Goal: Information Seeking & Learning: Learn about a topic

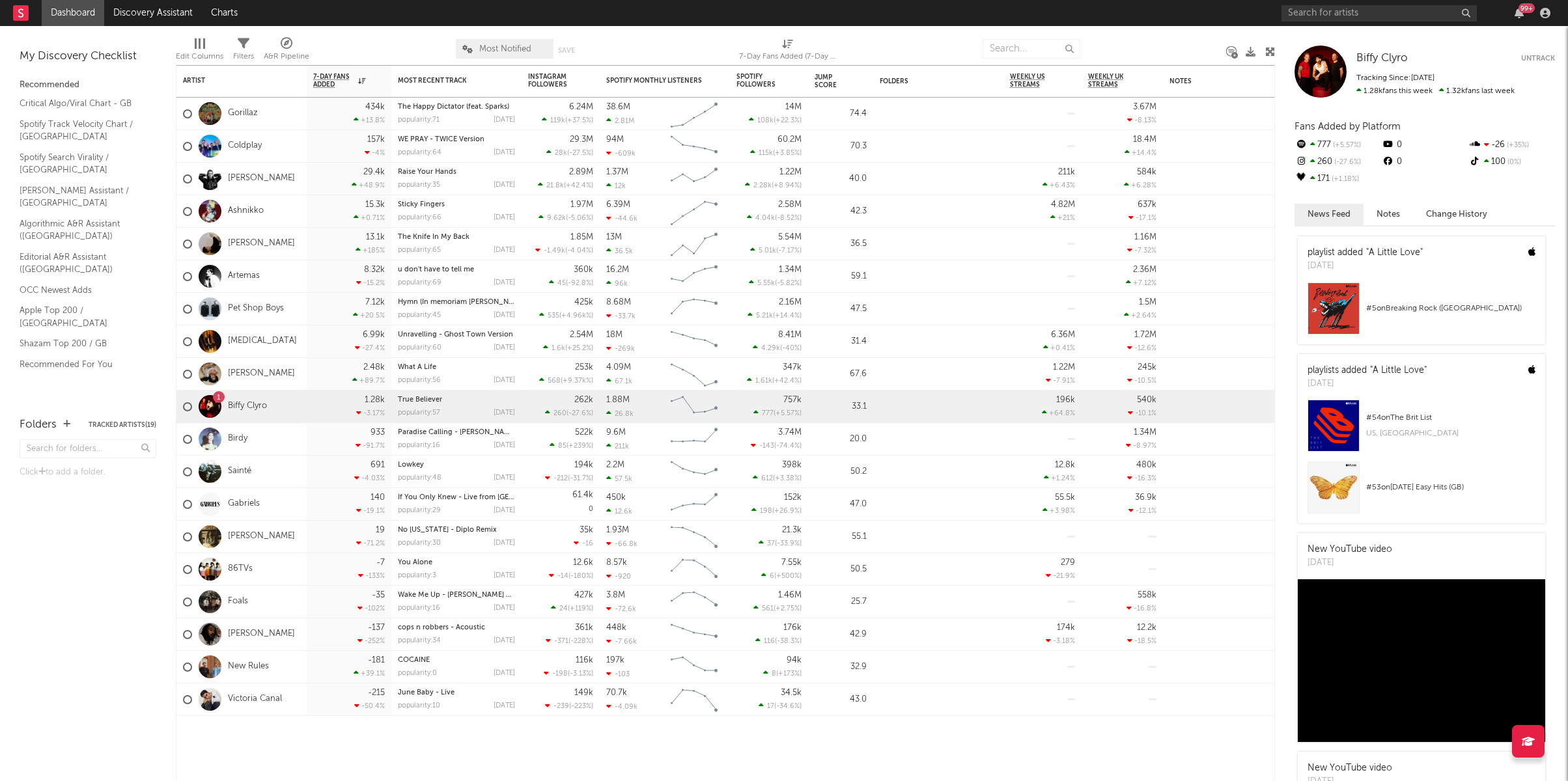
drag, startPoint x: 560, startPoint y: 47, endPoint x: 594, endPoint y: 46, distance: 34.0
click at [561, 47] on button "Save" at bounding box center [567, 51] width 17 height 7
click at [246, 405] on link "Biffy Clyro" at bounding box center [247, 406] width 39 height 11
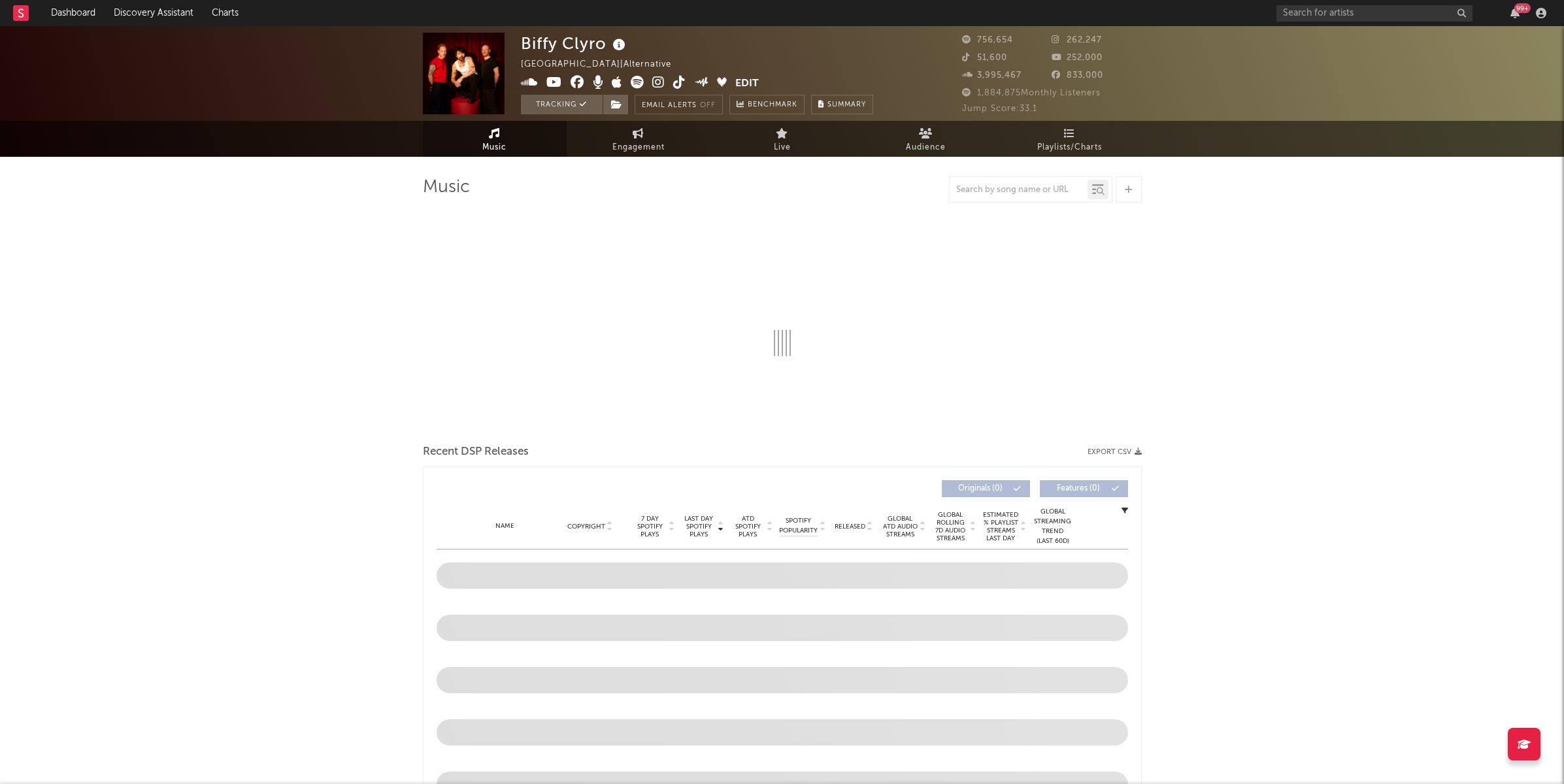
select select "6m"
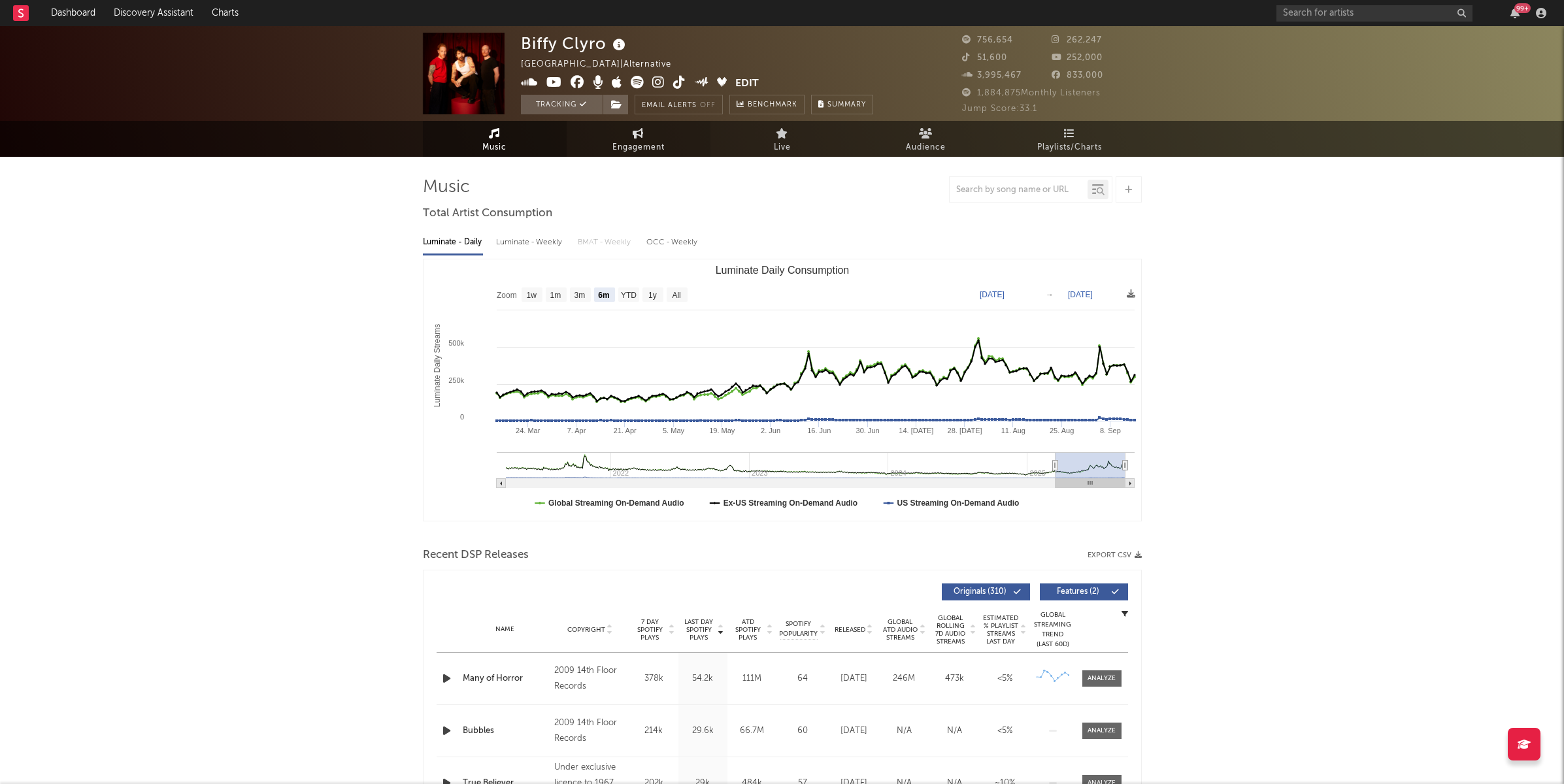
click at [648, 135] on link "Engagement" at bounding box center [639, 139] width 144 height 36
select select "1w"
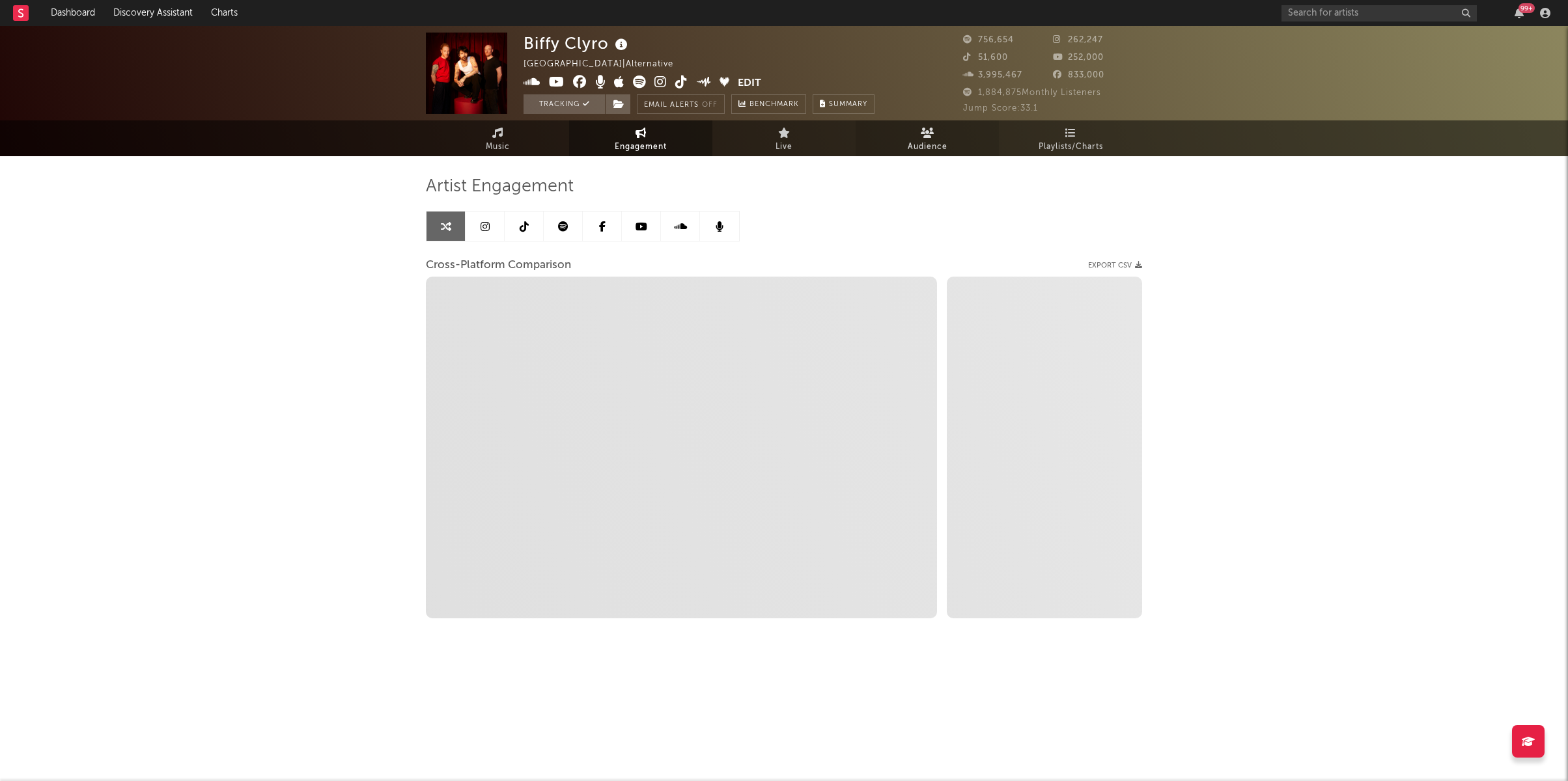
click at [930, 141] on span "Audience" at bounding box center [927, 147] width 40 height 16
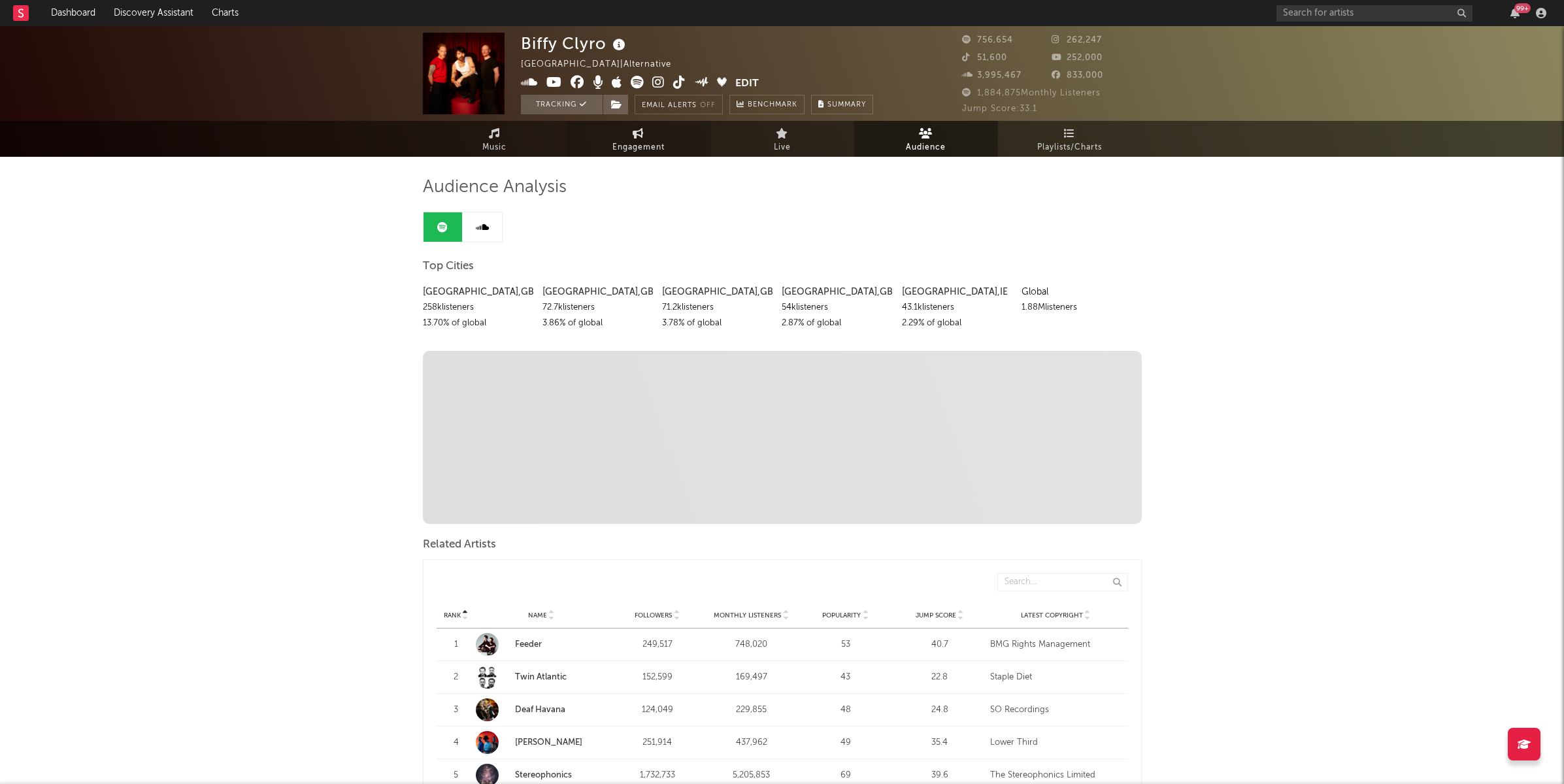
click at [637, 134] on icon at bounding box center [638, 133] width 11 height 10
select select "1m"
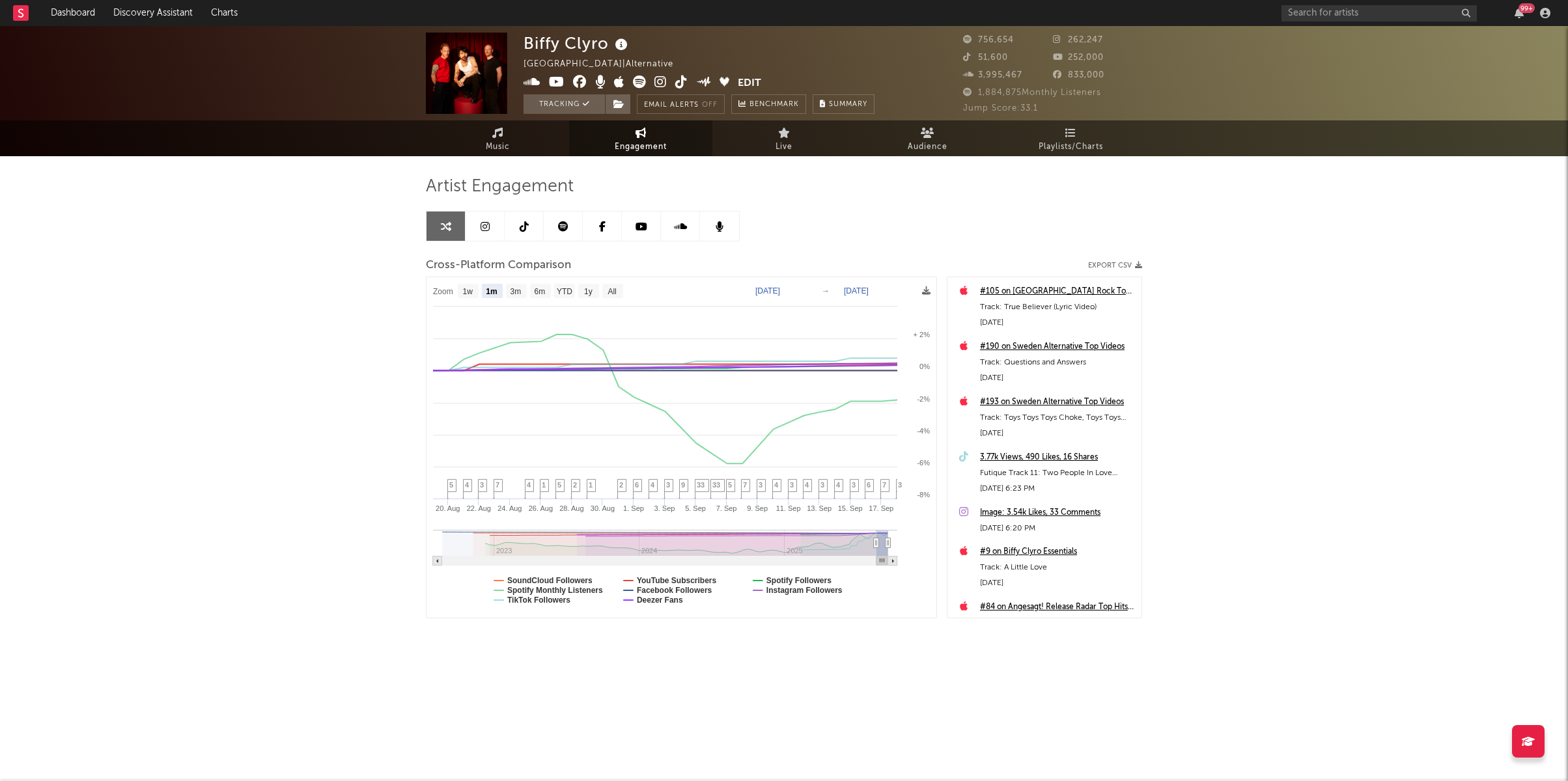
click at [486, 227] on icon at bounding box center [485, 227] width 9 height 10
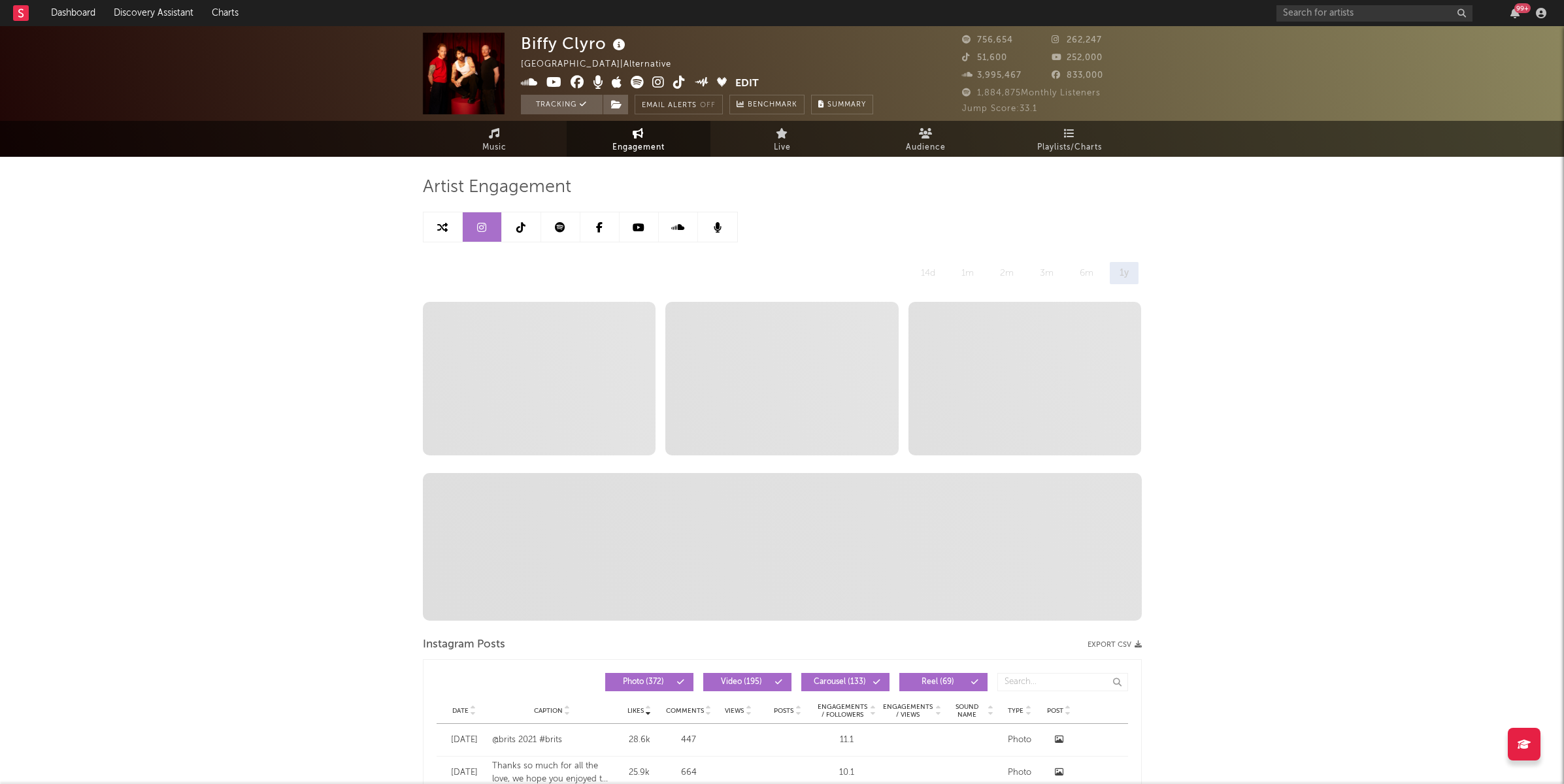
select select "6m"
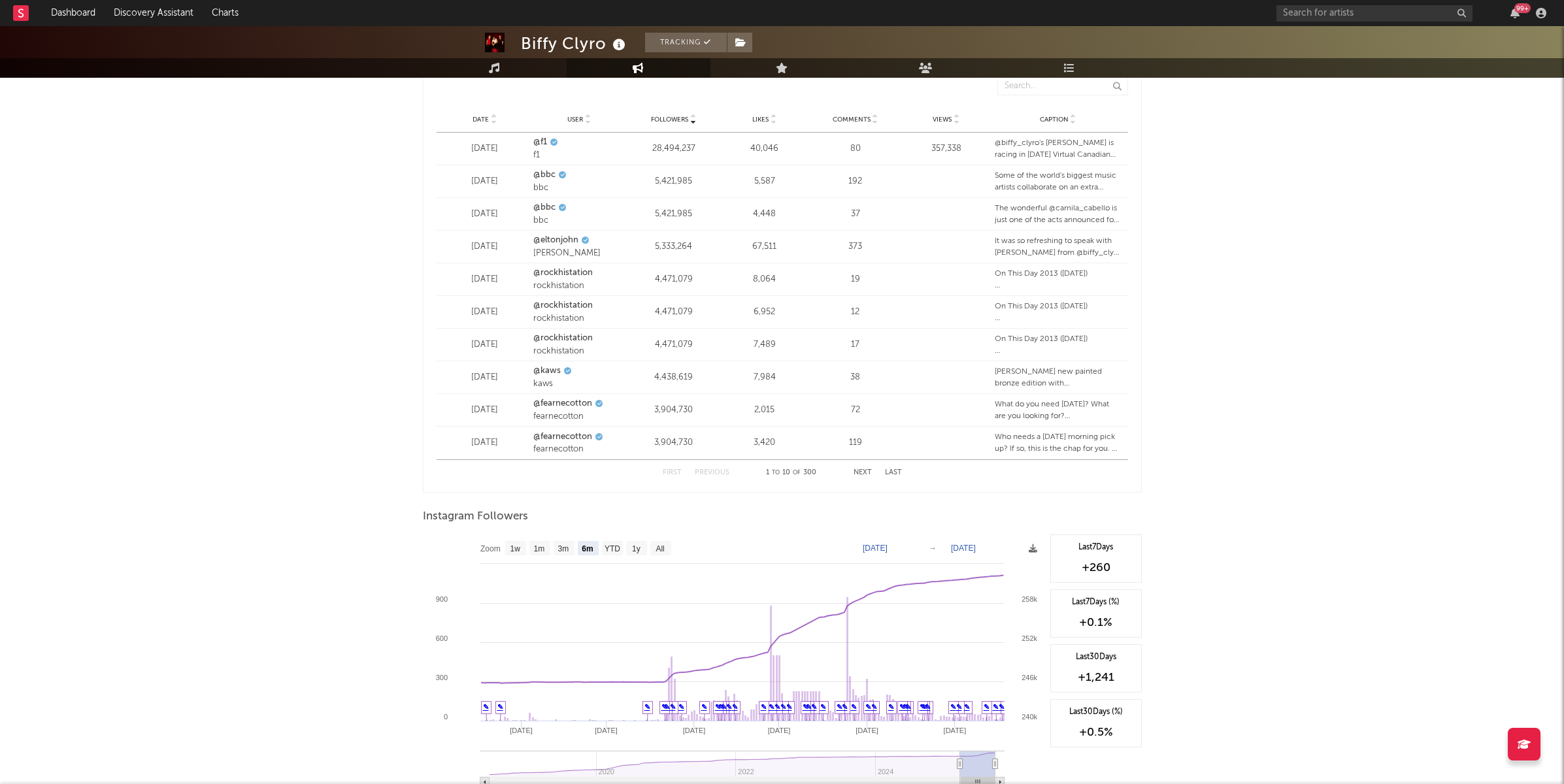
scroll to position [1697, 0]
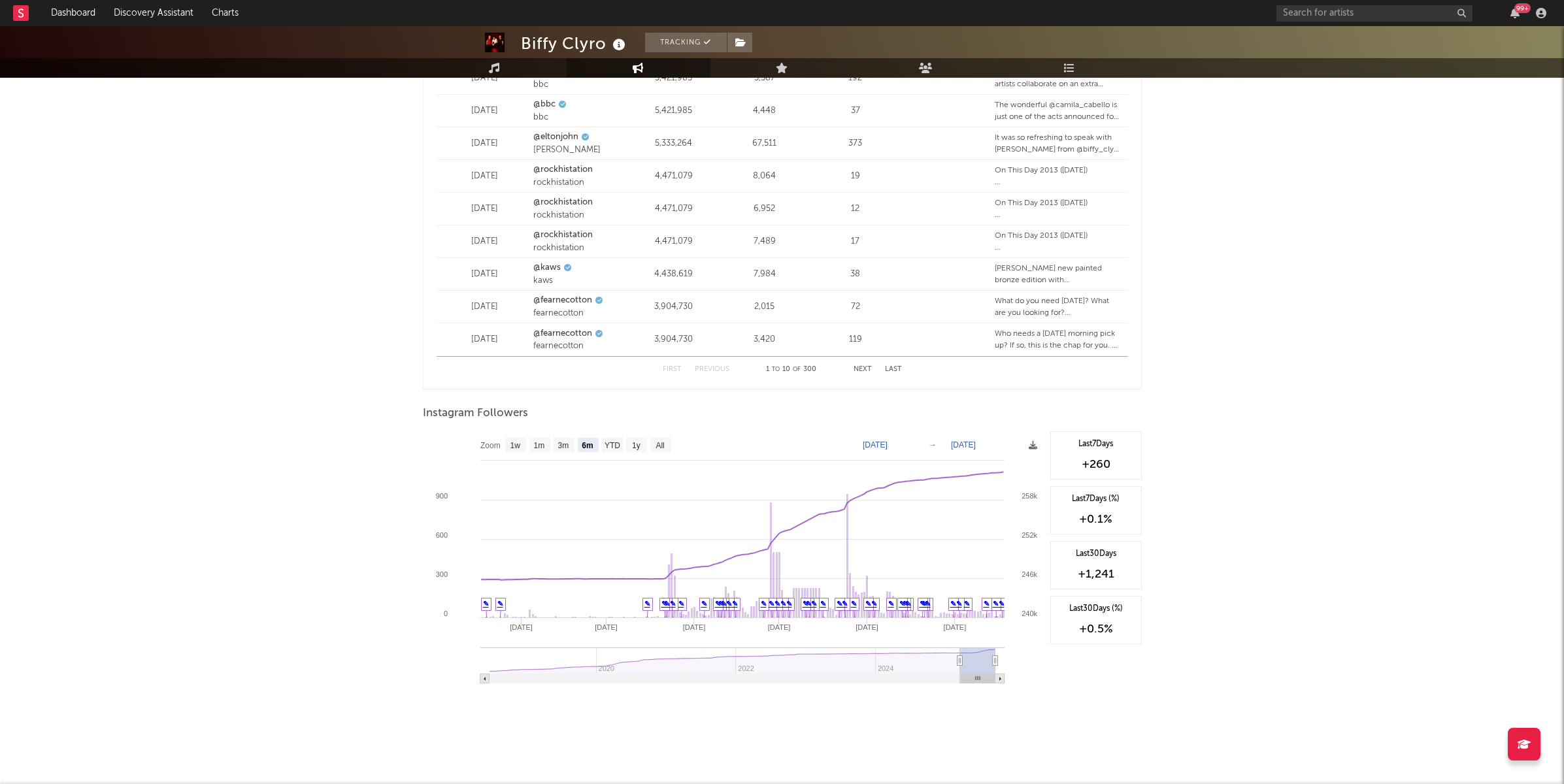
type input "[DATE]"
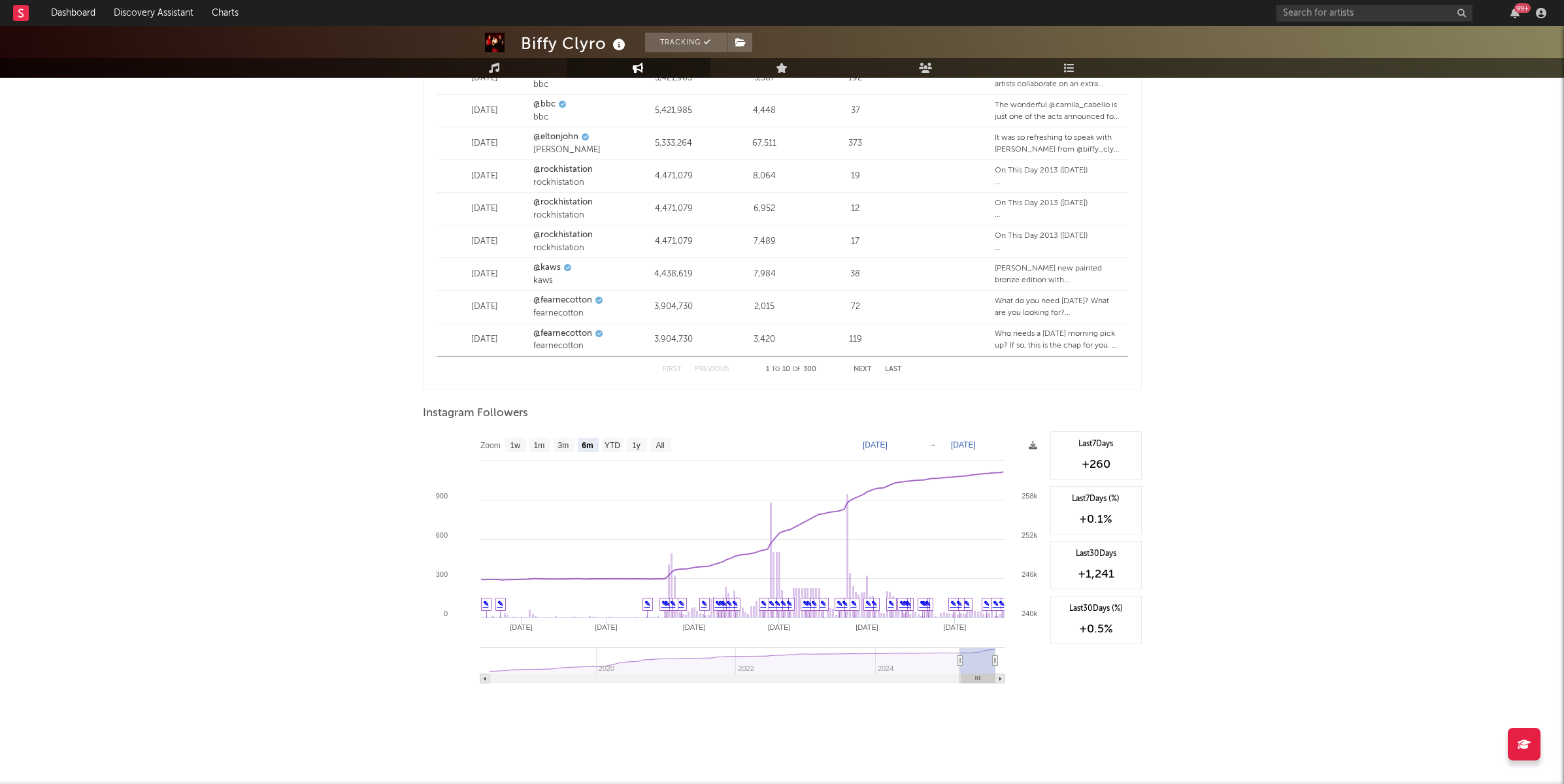
type input "[DATE]"
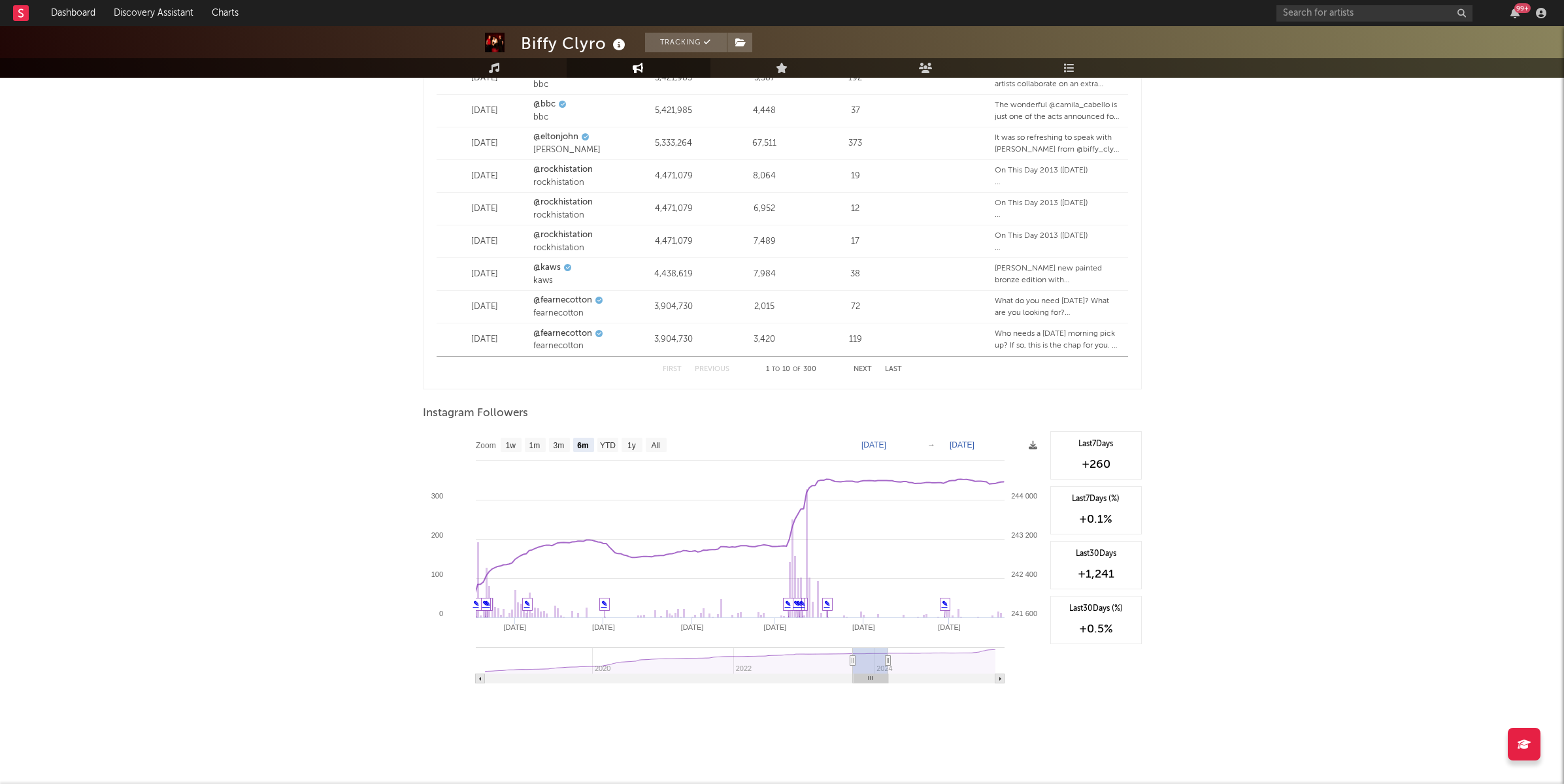
type input "[DATE]"
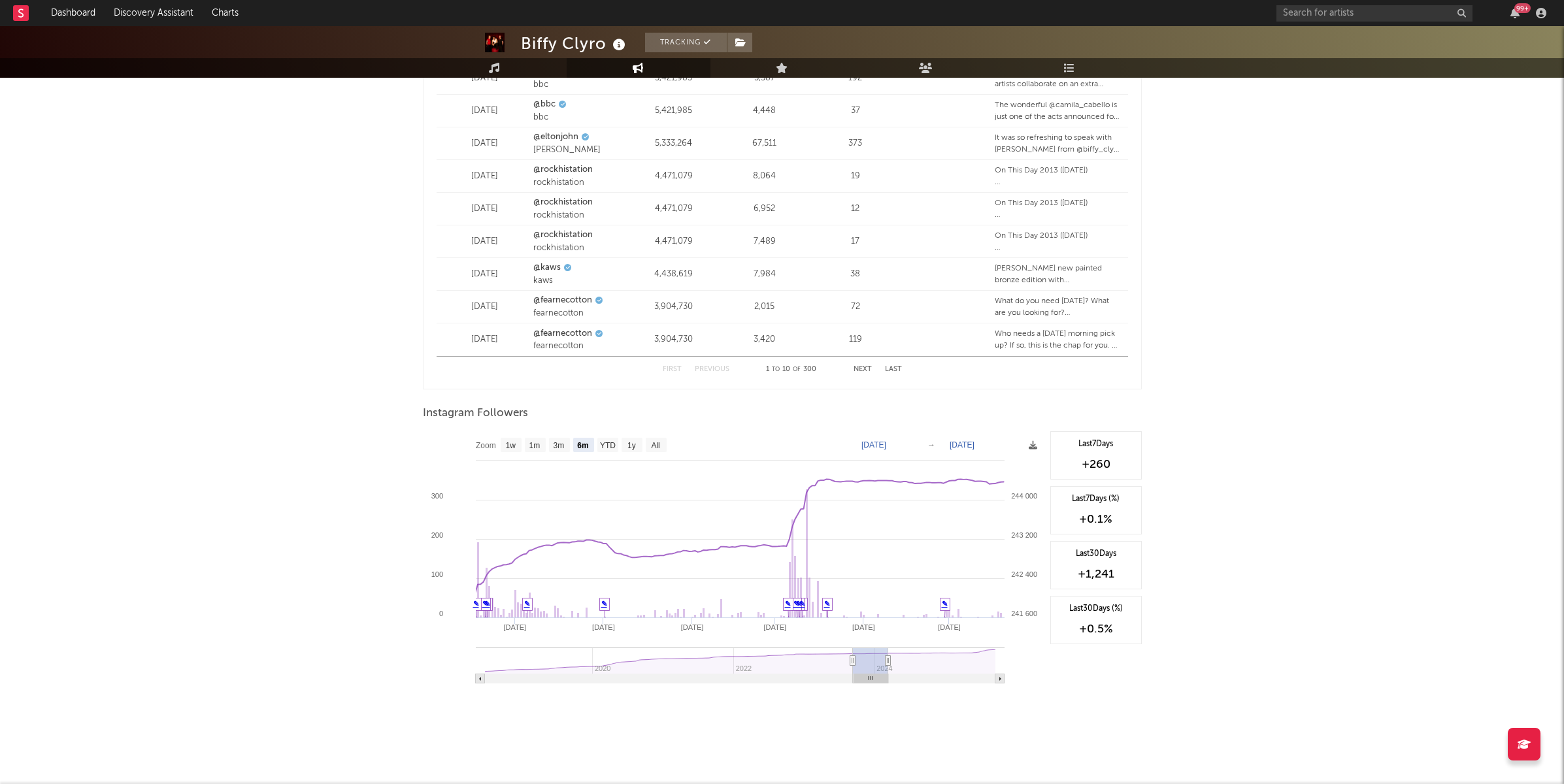
type input "[DATE]"
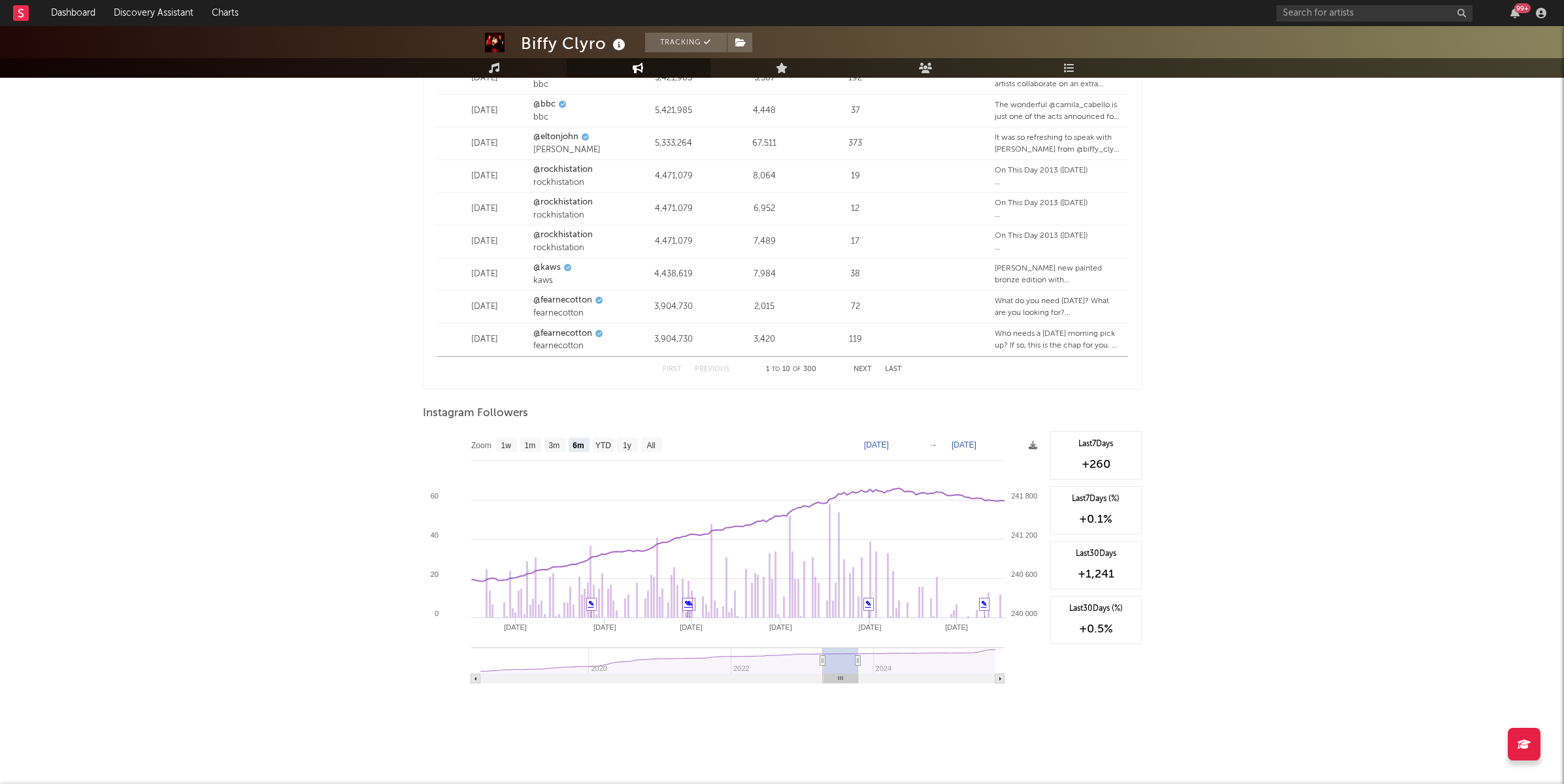
type input "[DATE]"
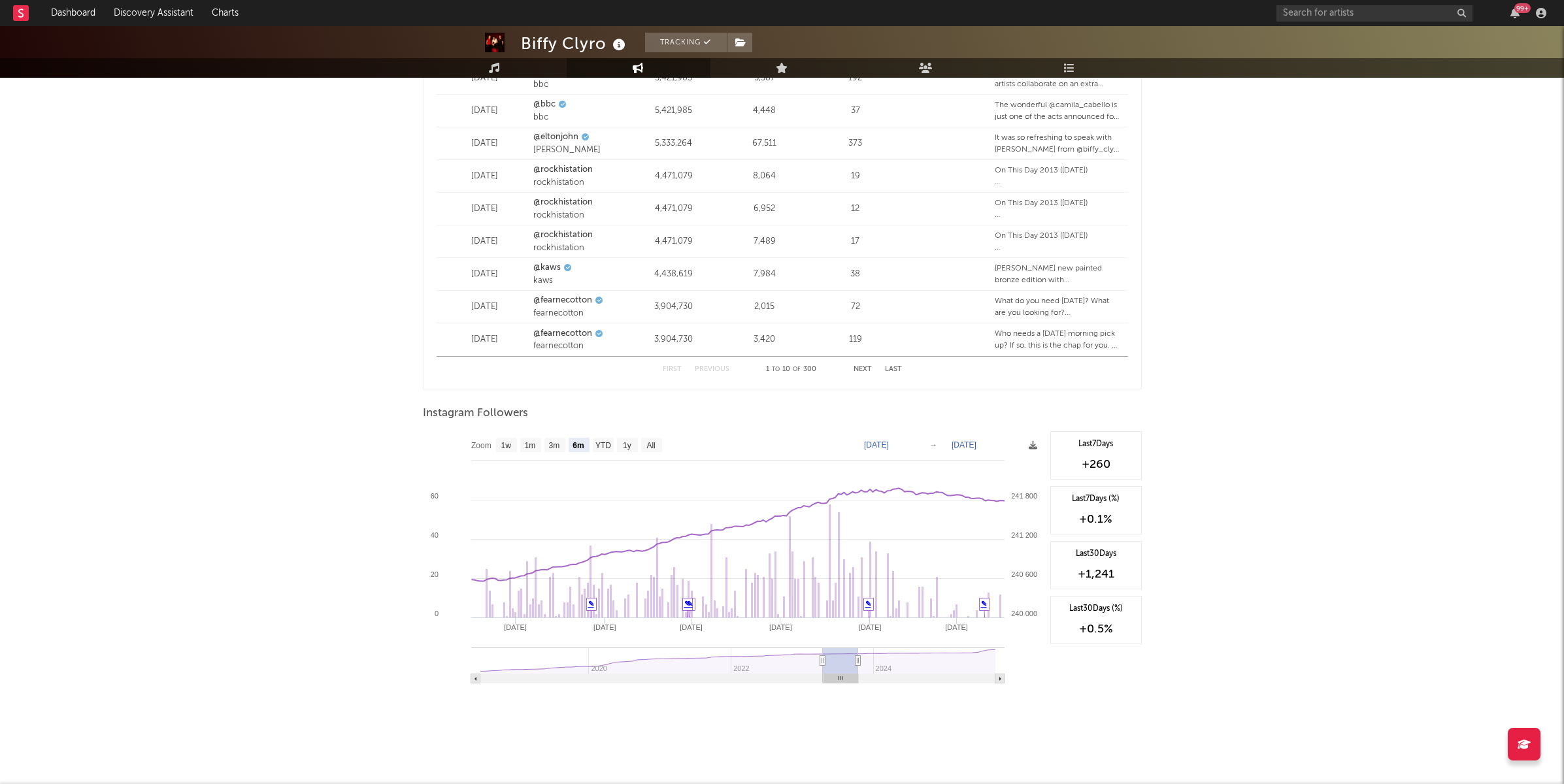
type input "[DATE]"
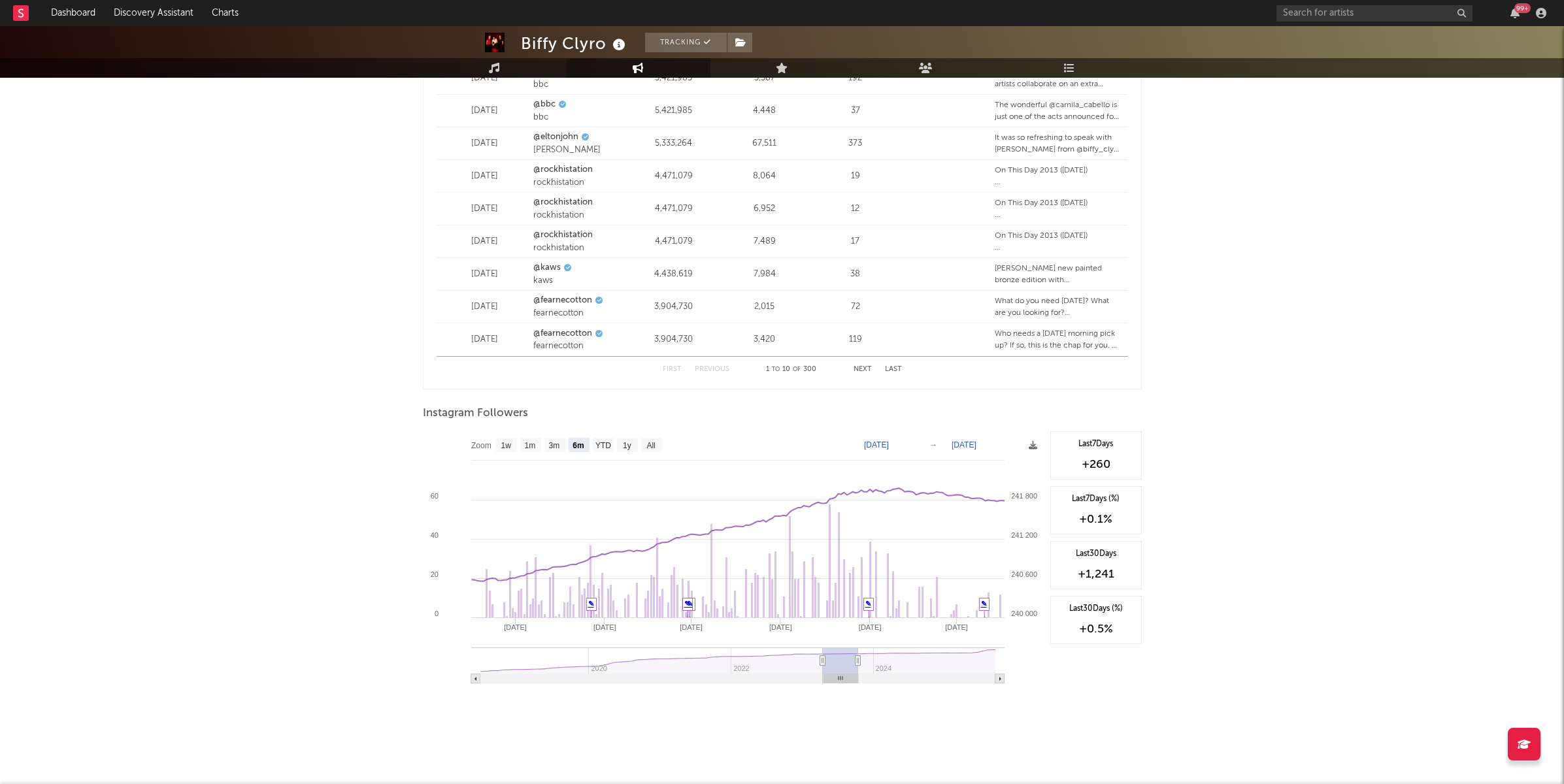
type input "[DATE]"
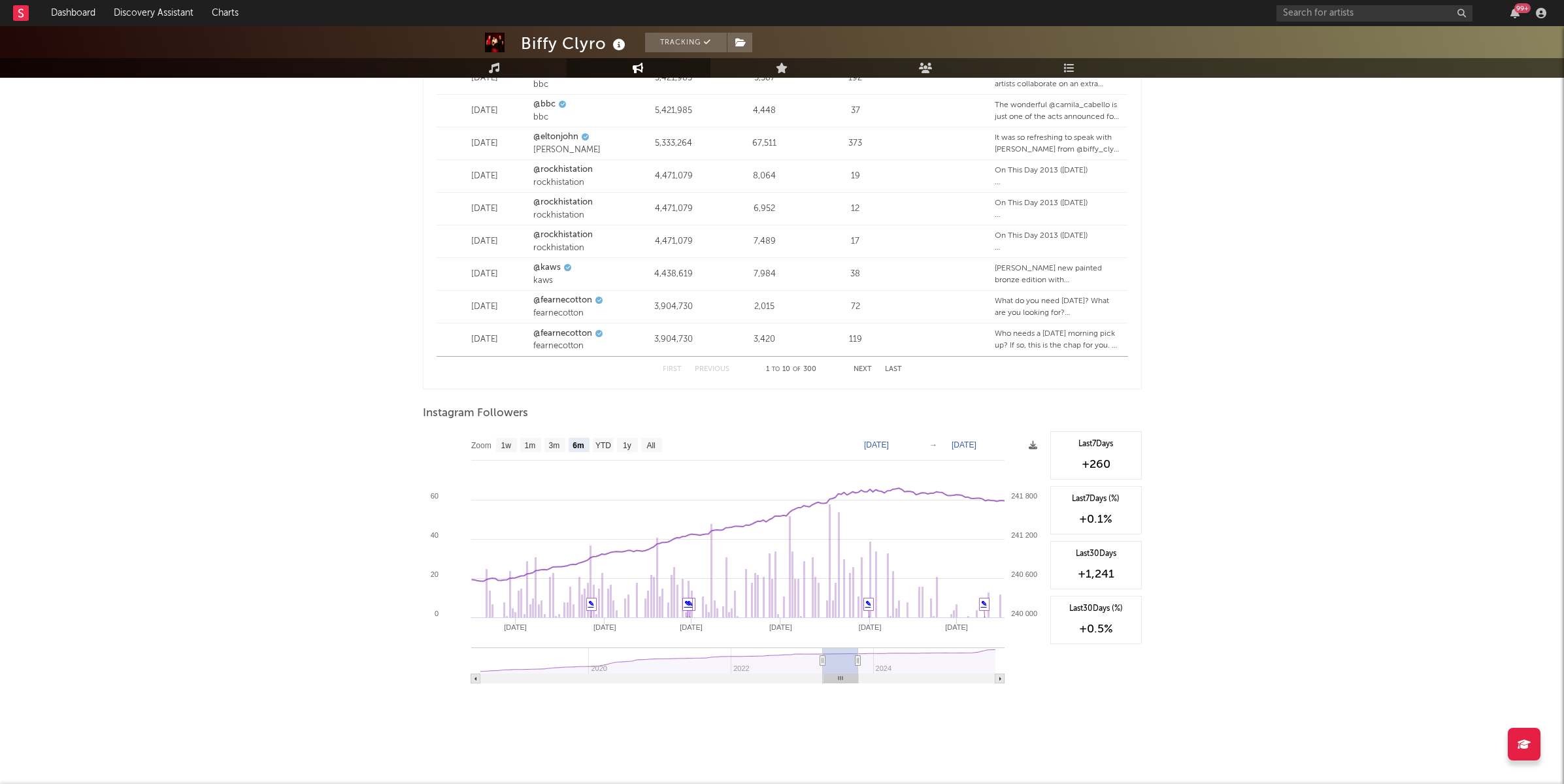
type input "[DATE]"
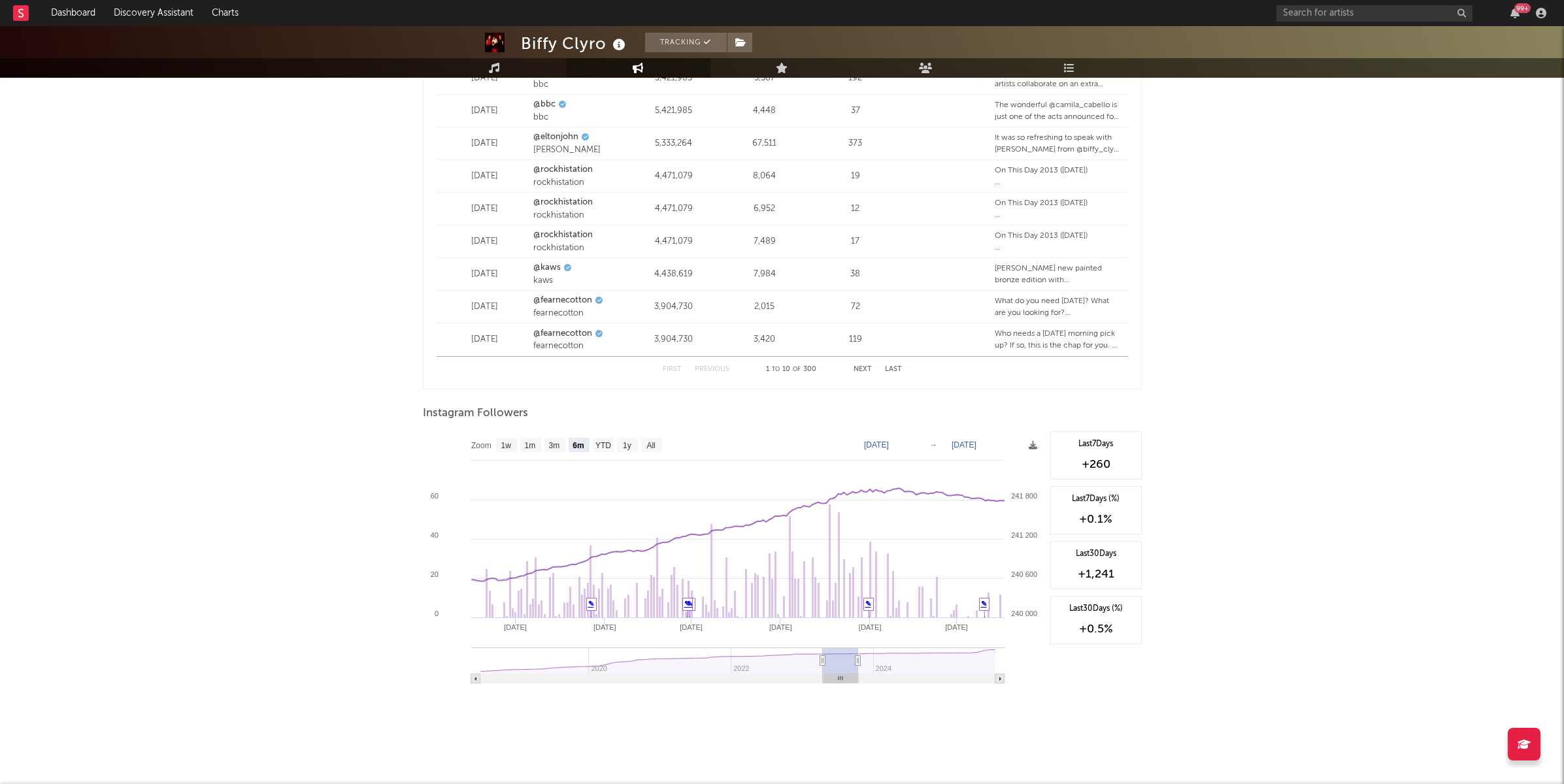
type input "[DATE]"
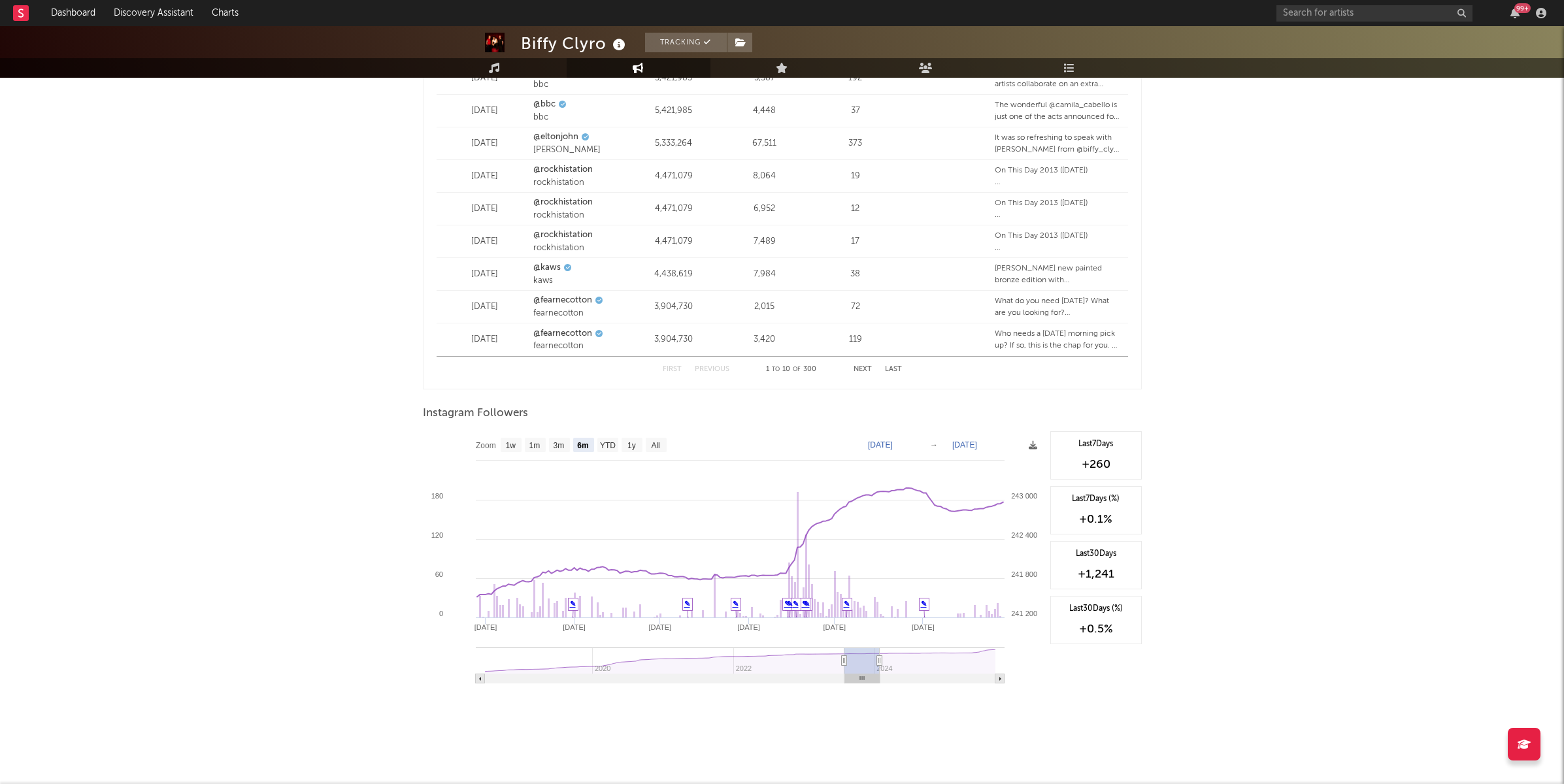
type input "[DATE]"
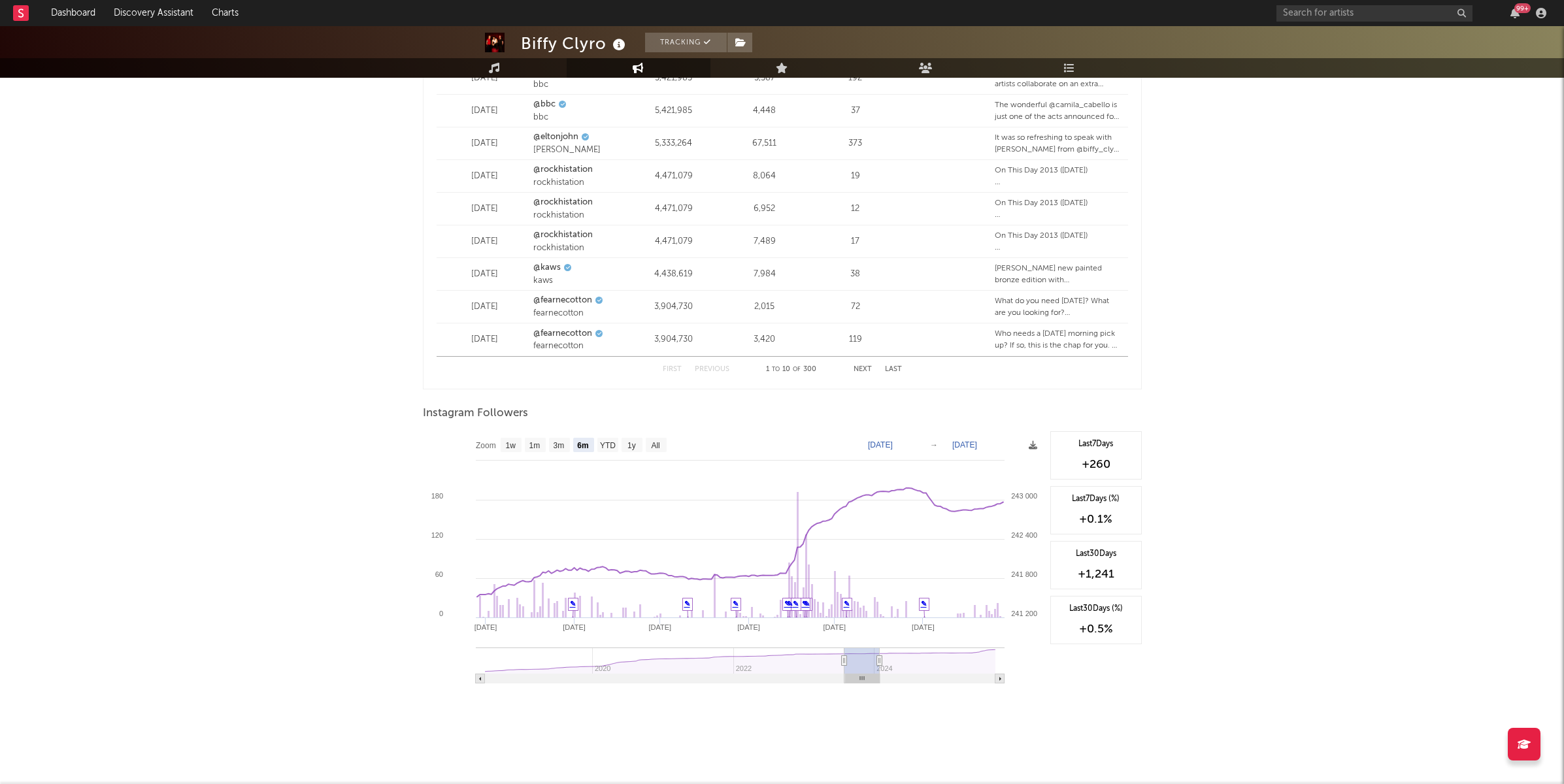
type input "[DATE]"
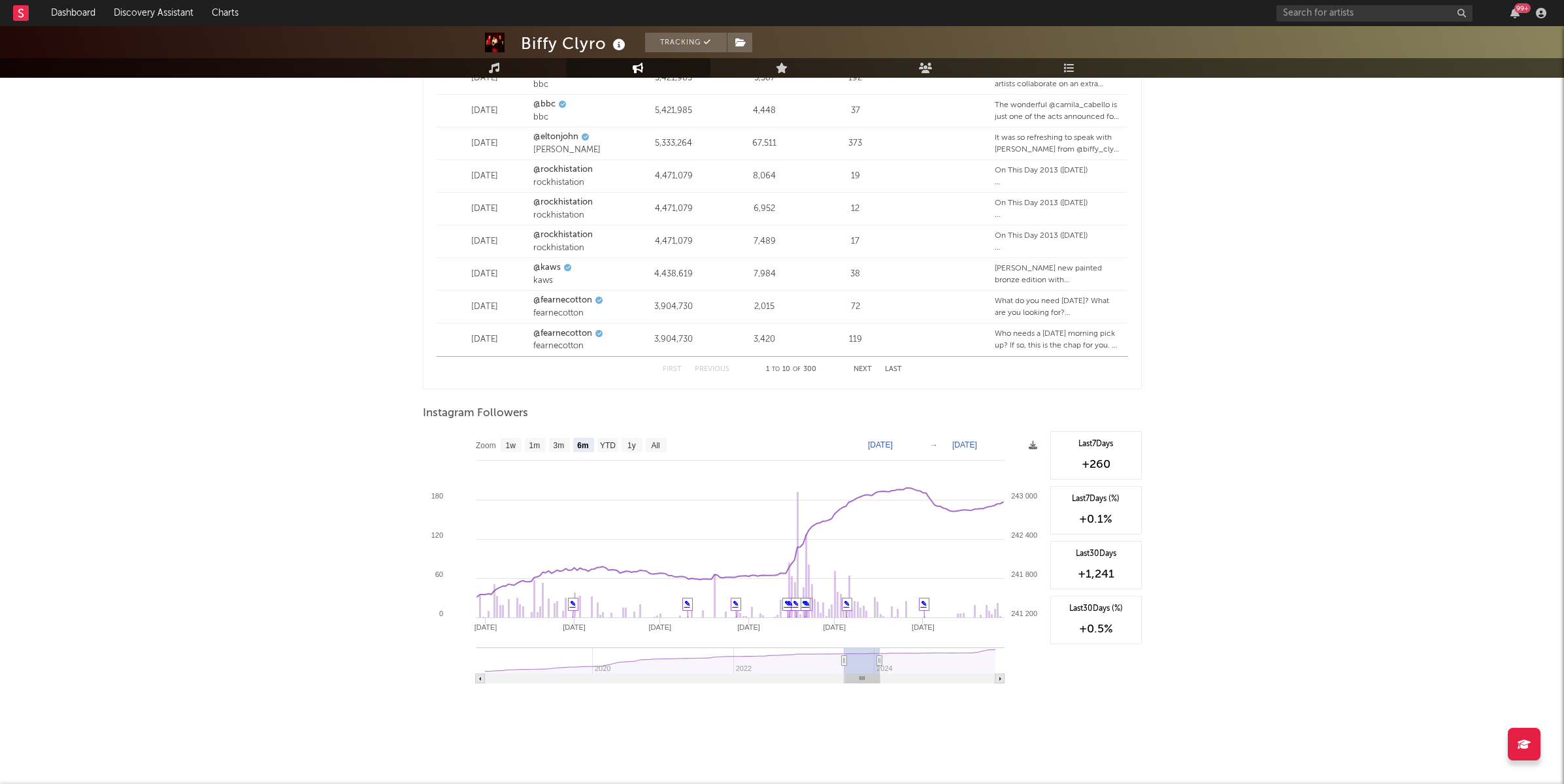
type input "[DATE]"
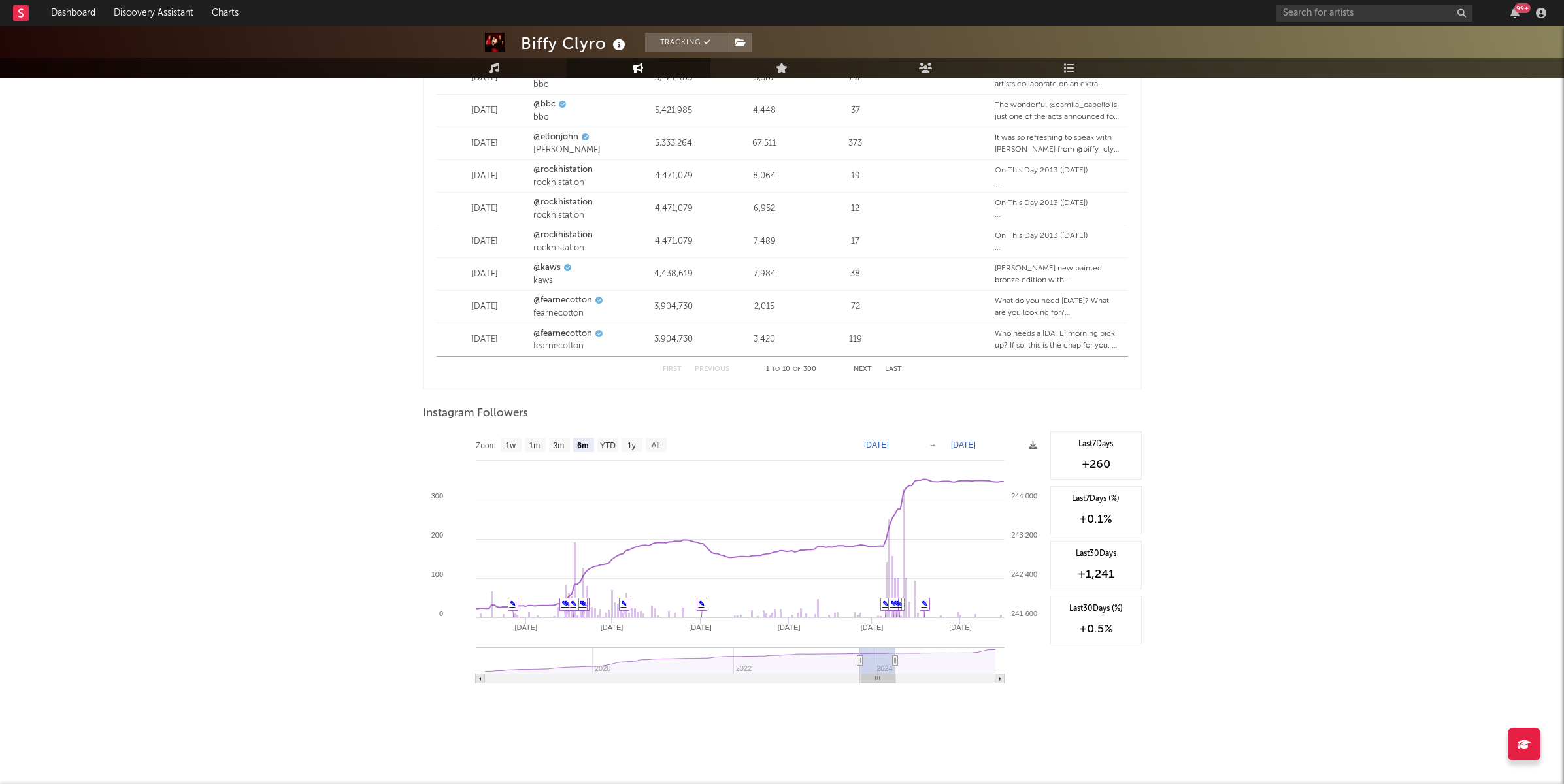
type input "[DATE]"
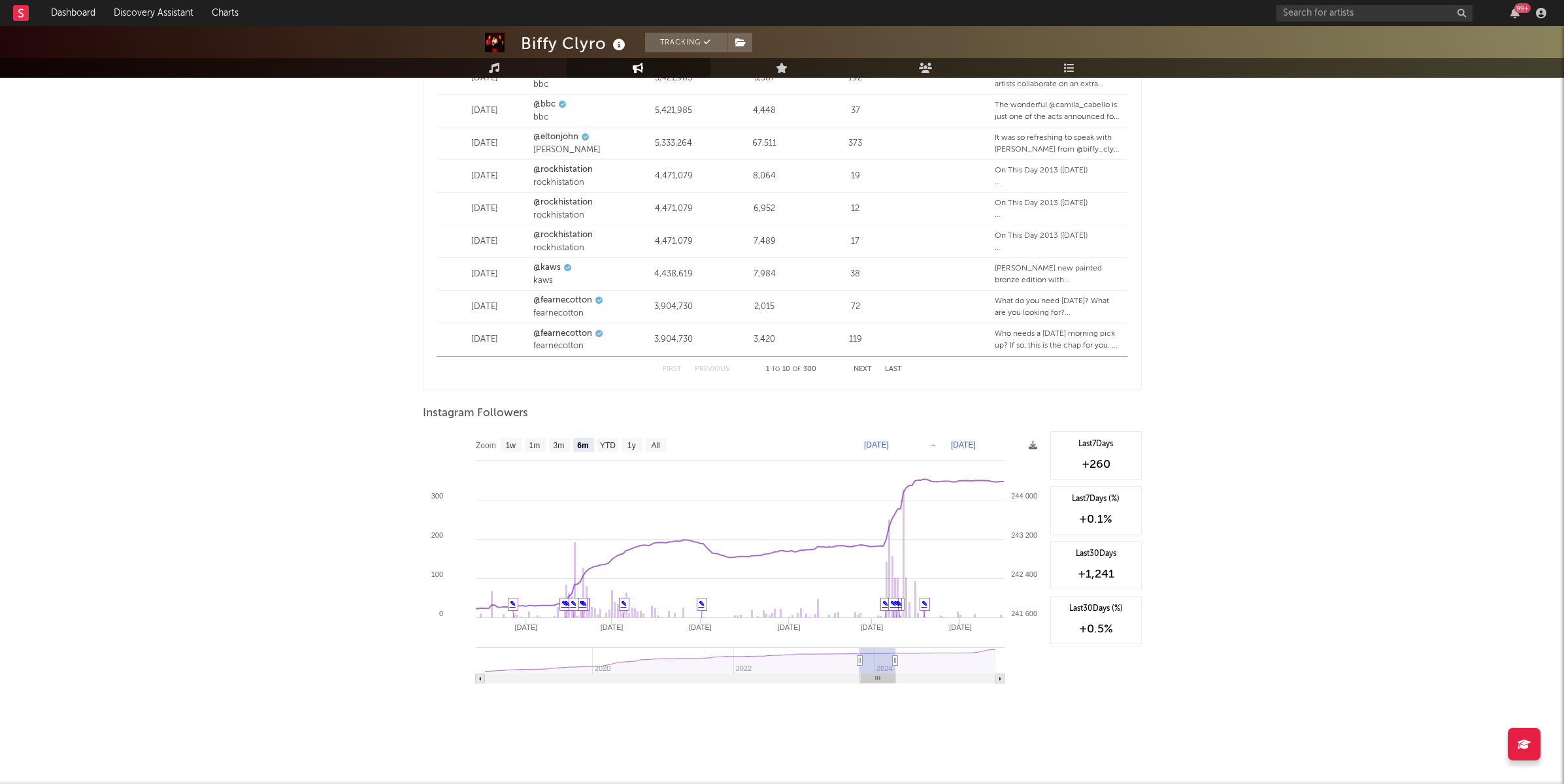
type input "[DATE]"
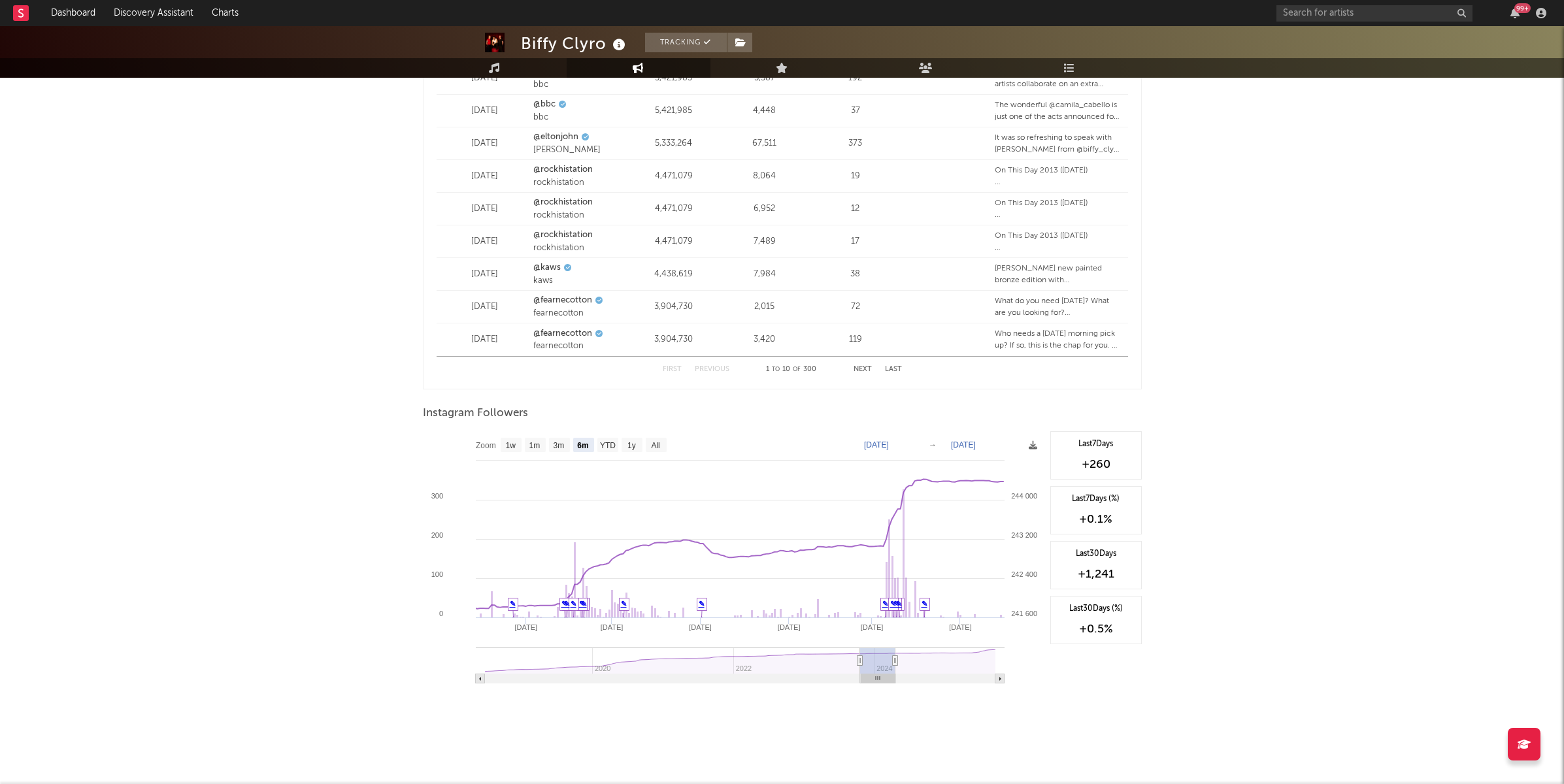
type input "[DATE]"
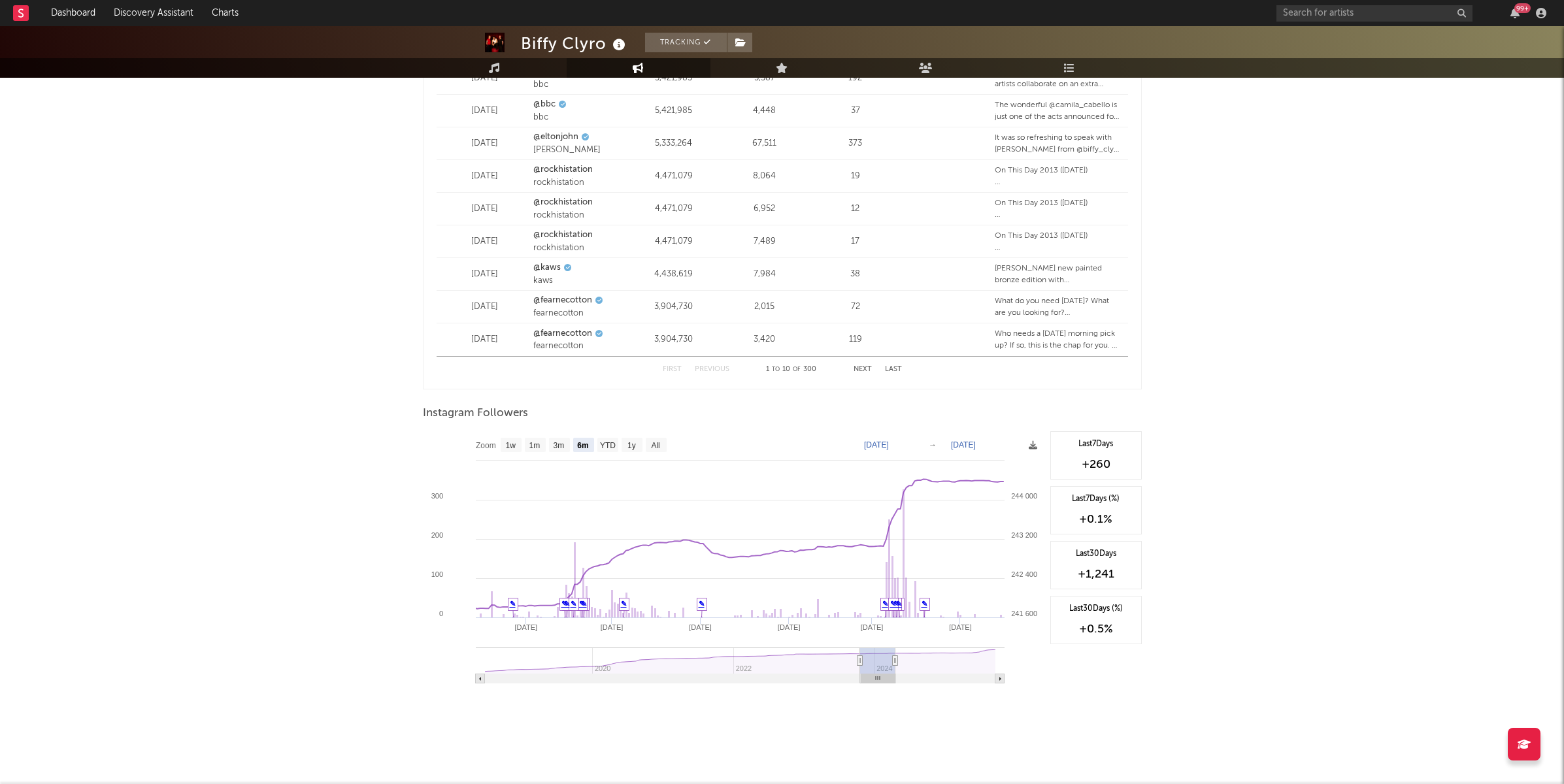
type input "[DATE]"
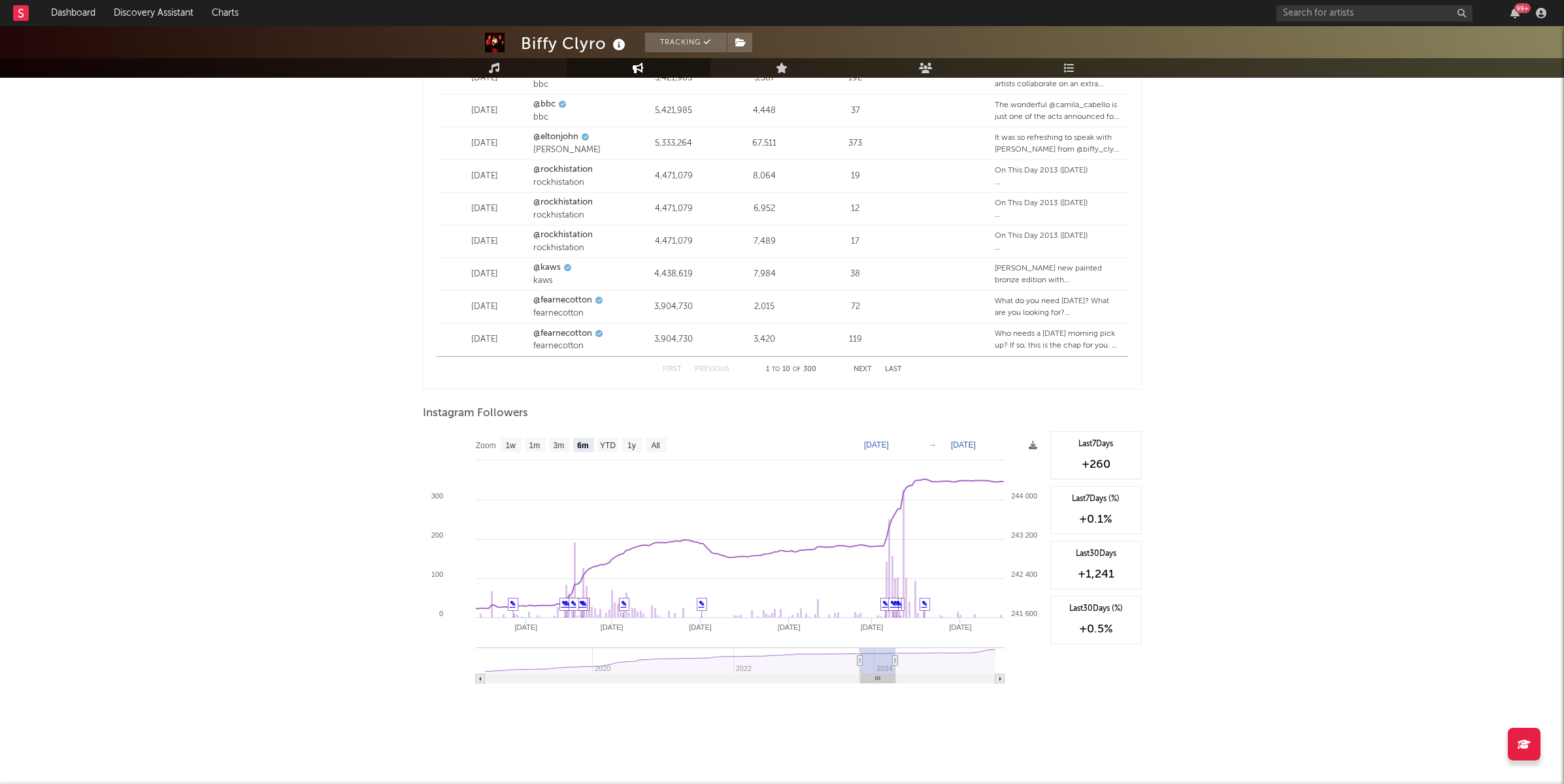
type input "[DATE]"
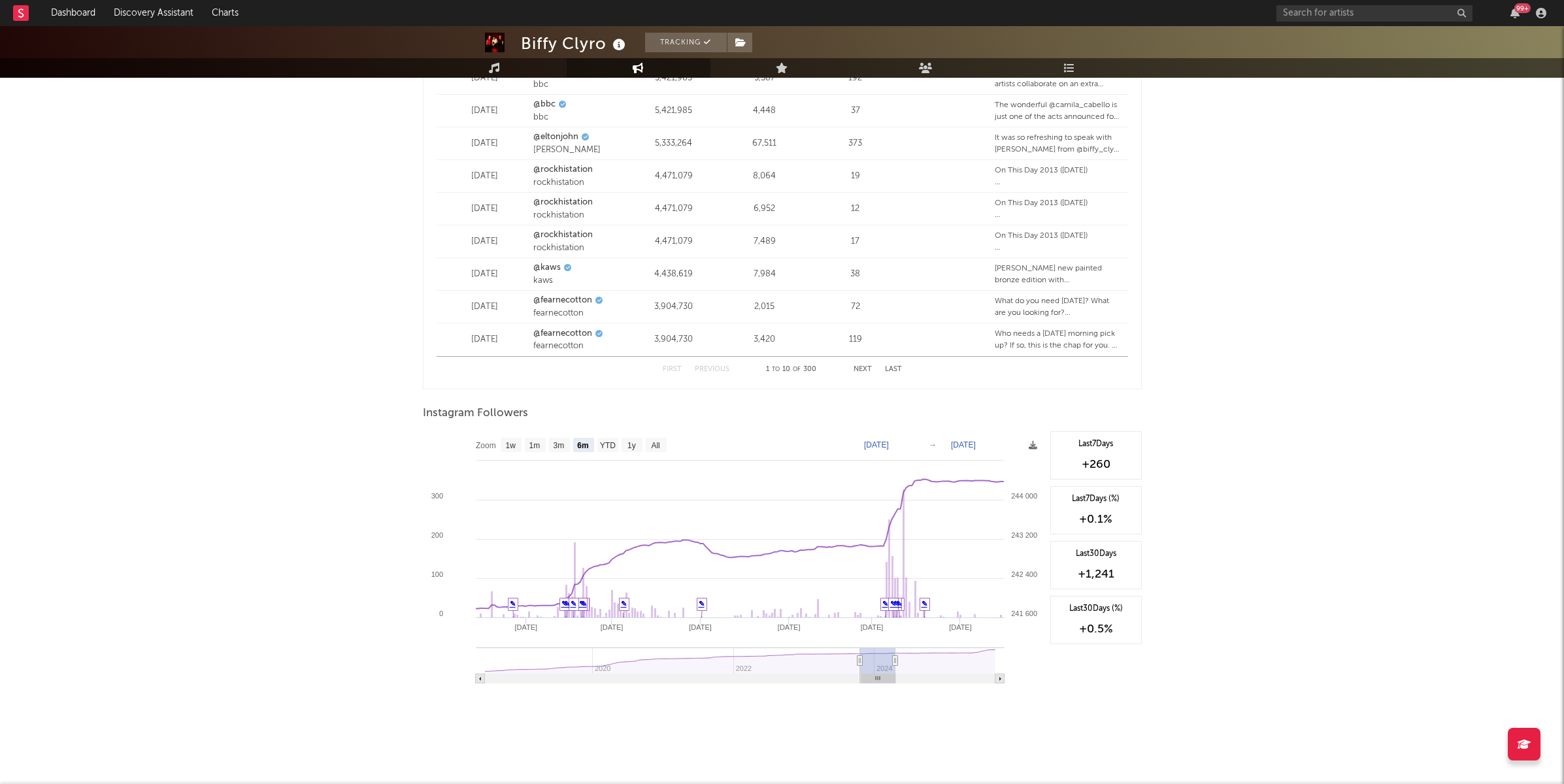
type input "[DATE]"
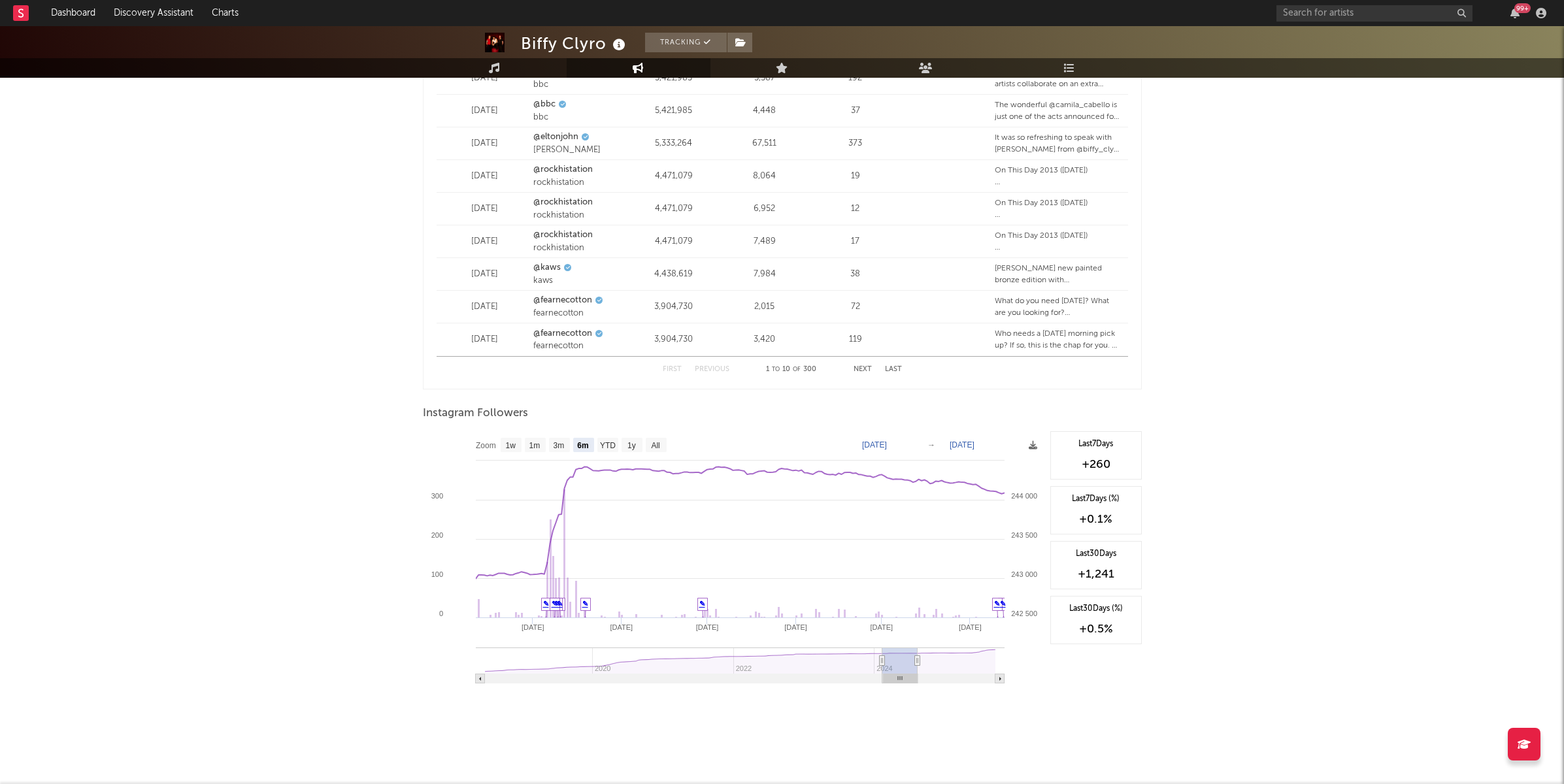
type input "[DATE]"
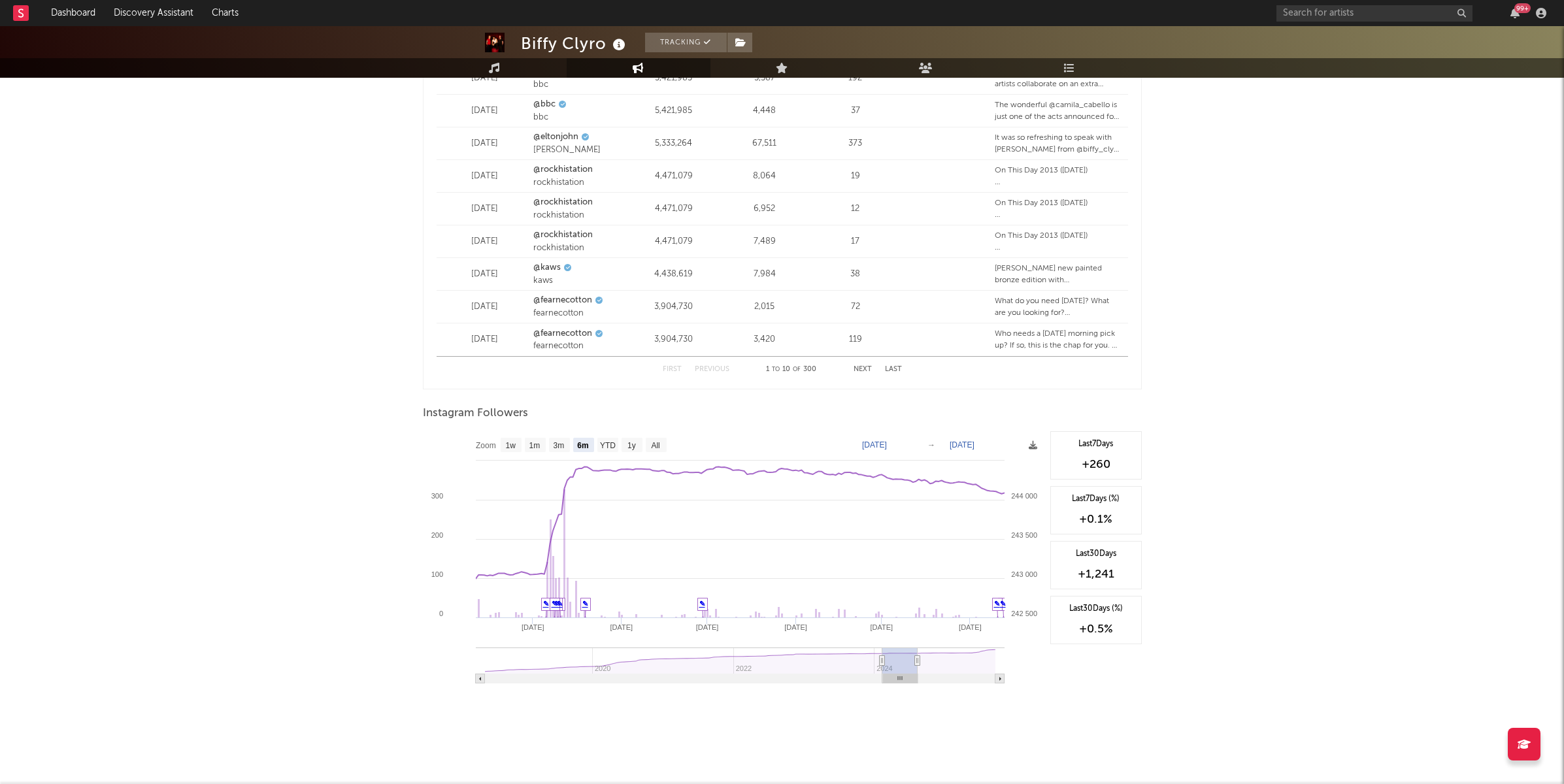
type input "[DATE]"
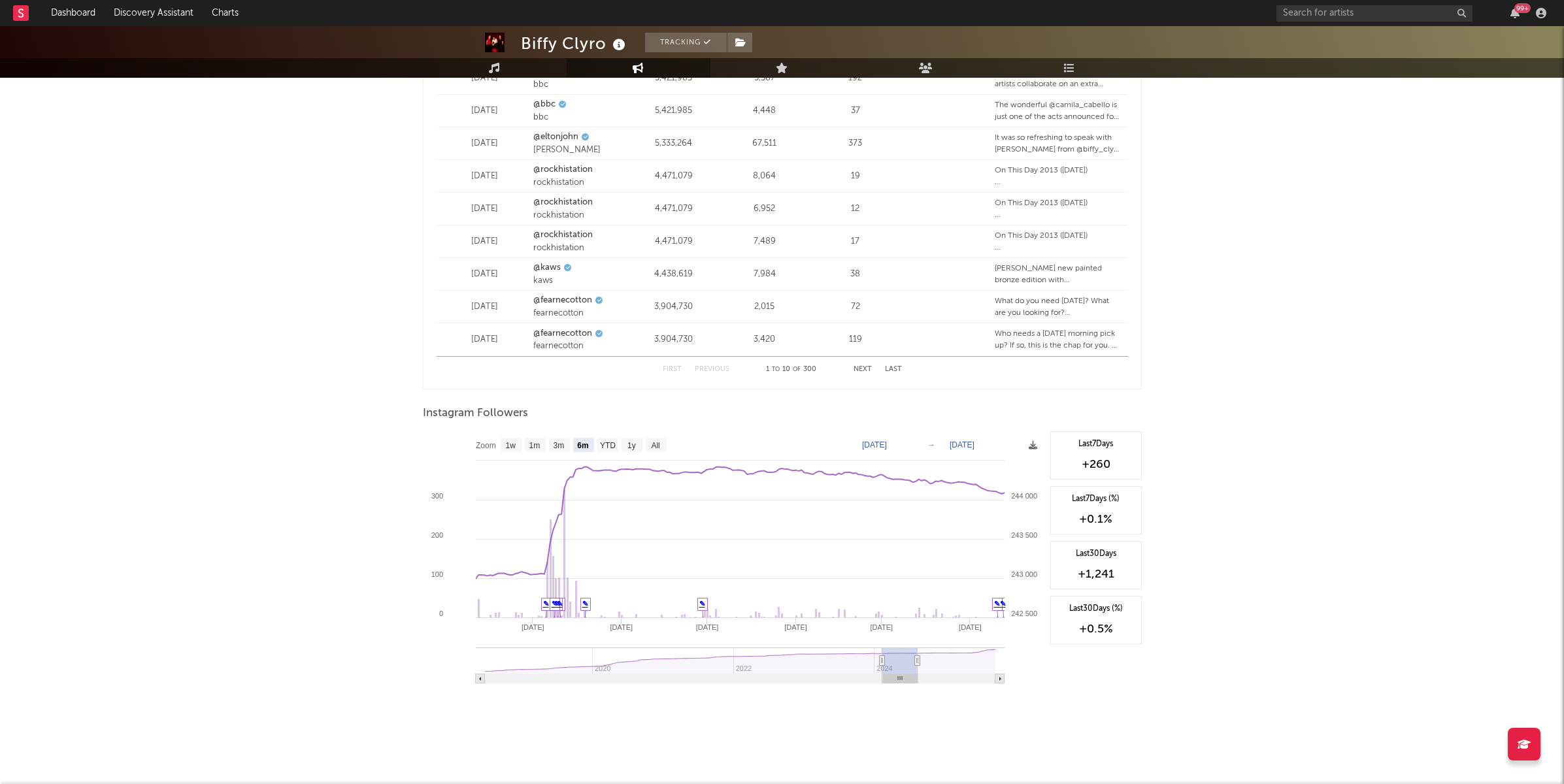
type input "[DATE]"
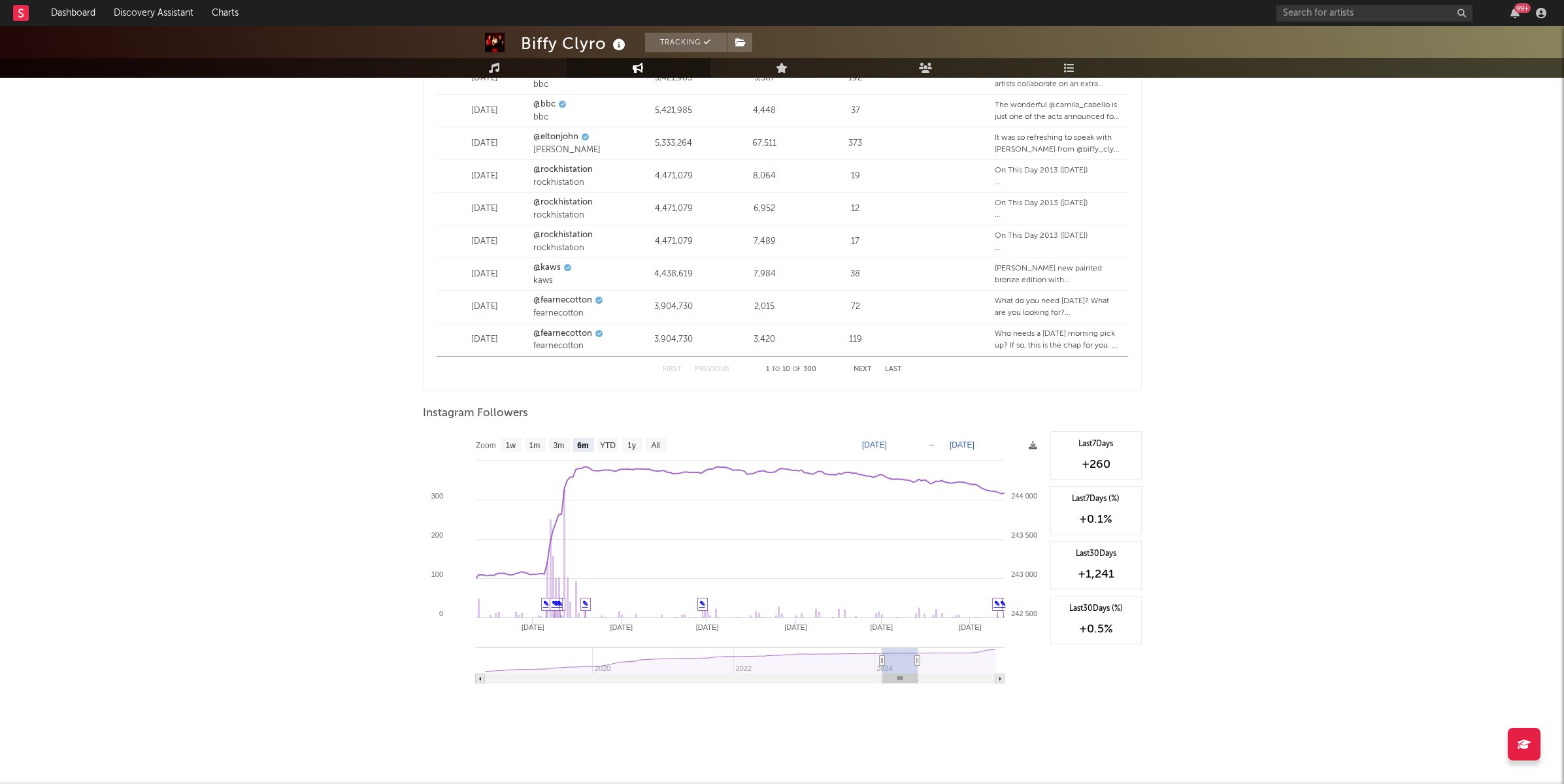
type input "[DATE]"
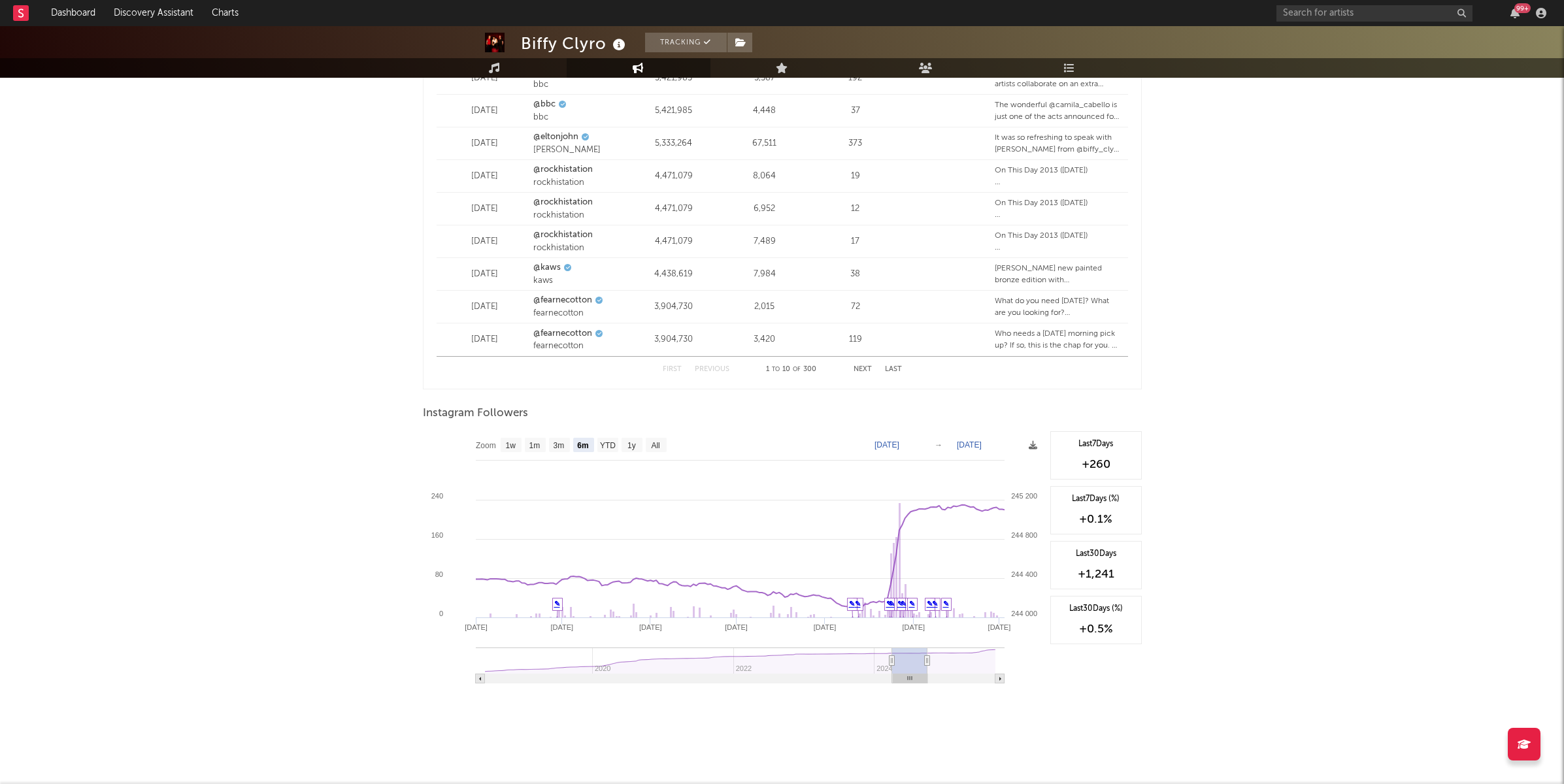
type input "[DATE]"
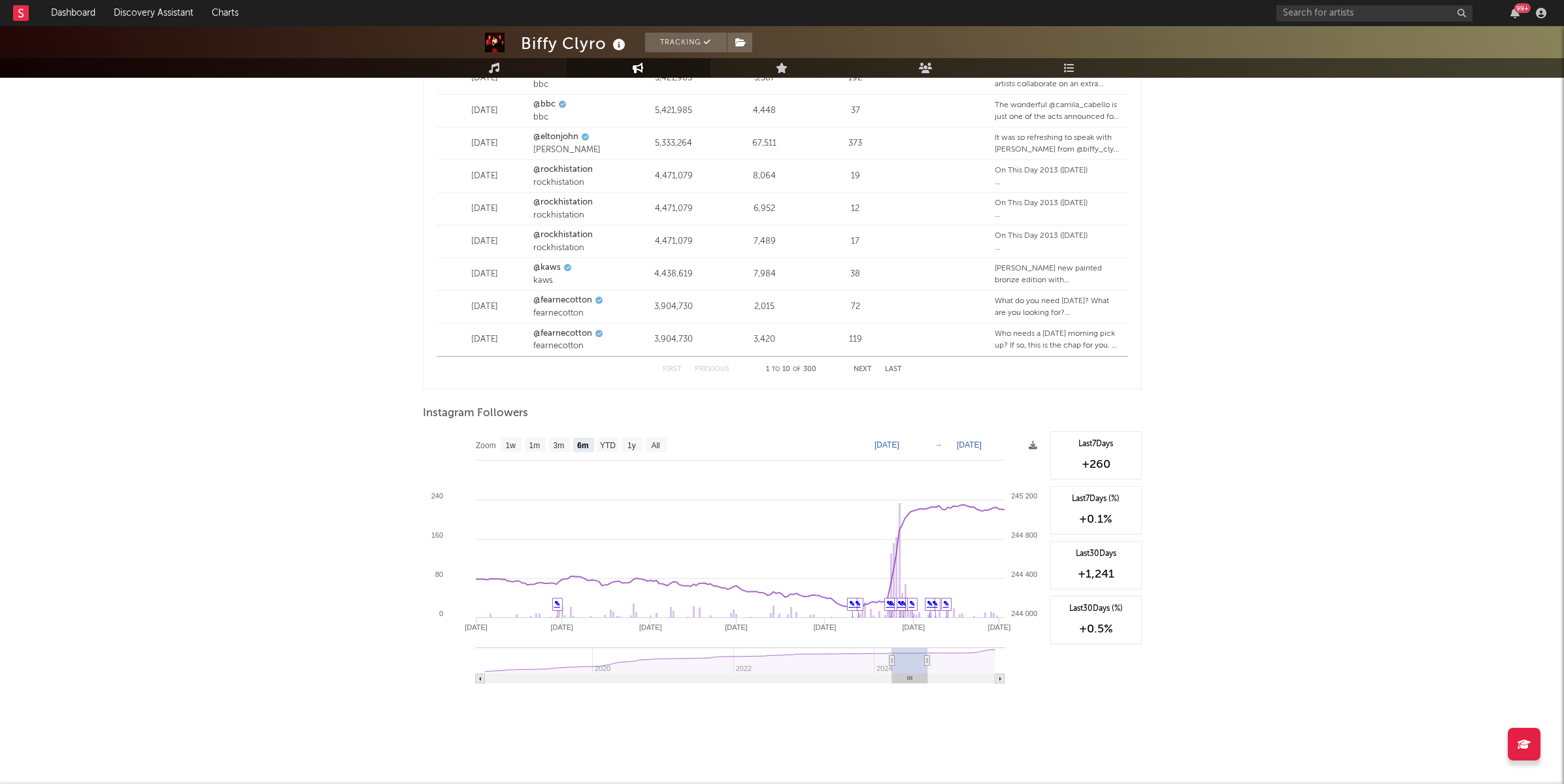
type input "[DATE]"
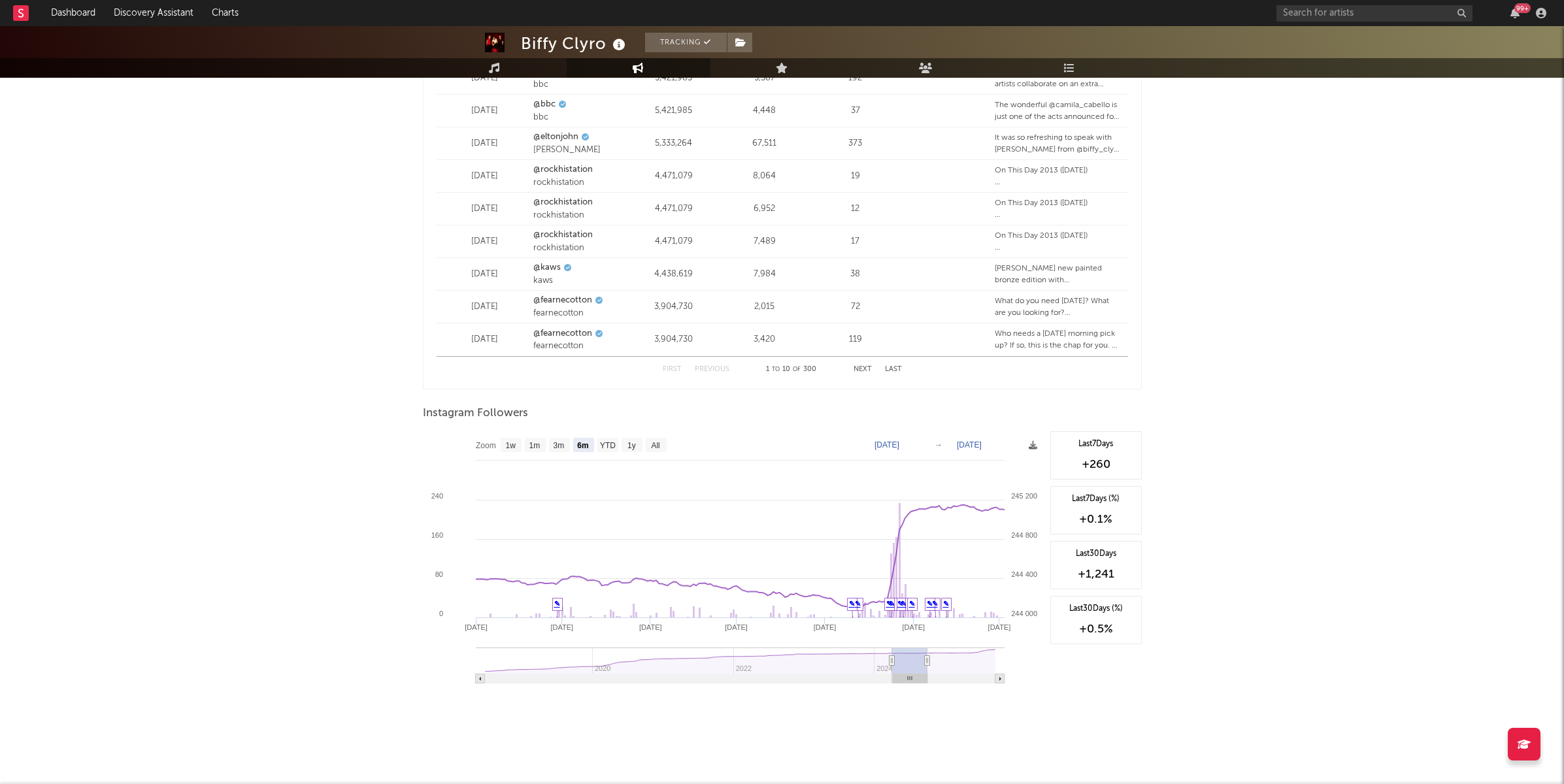
type input "[DATE]"
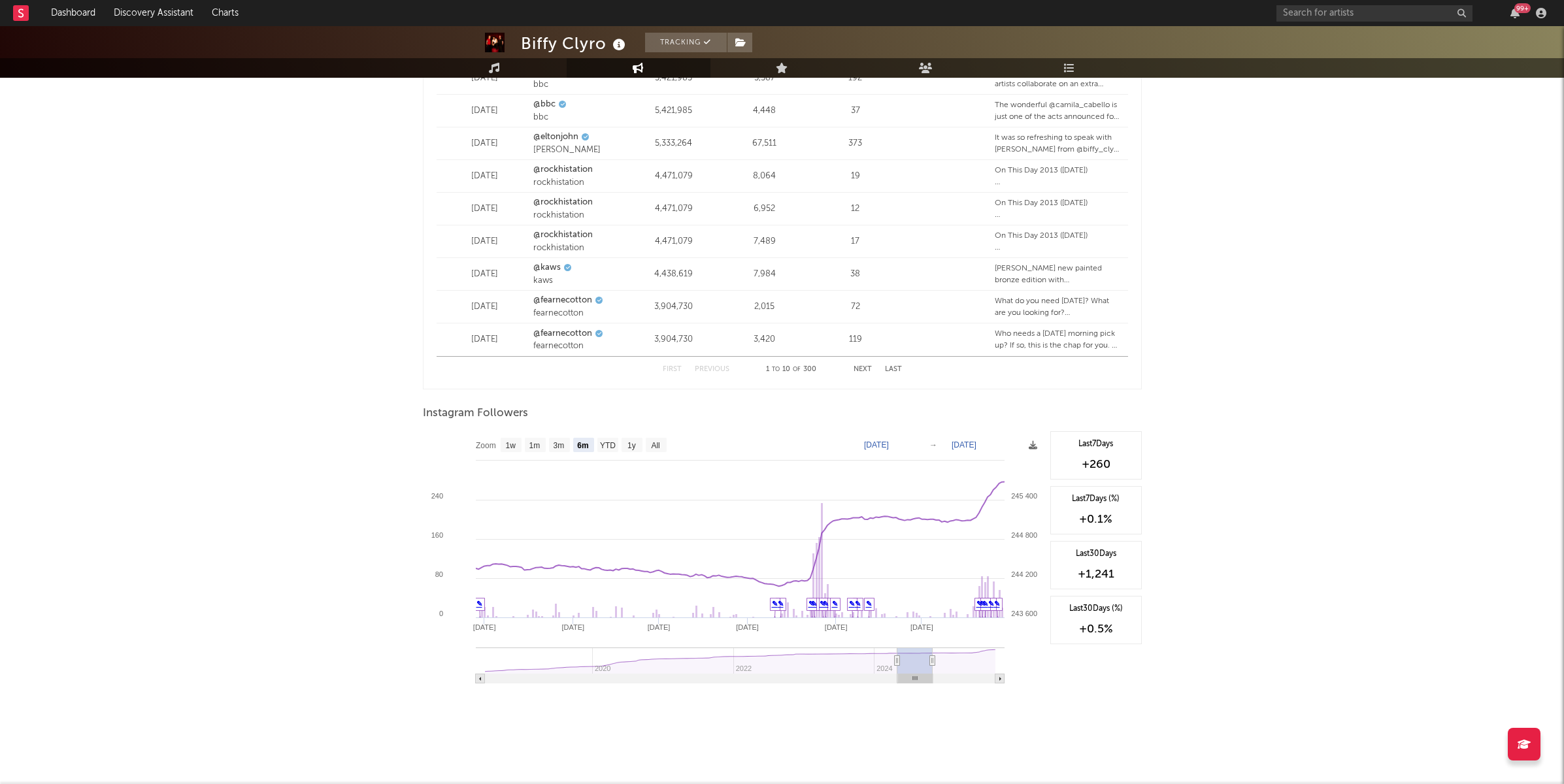
type input "[DATE]"
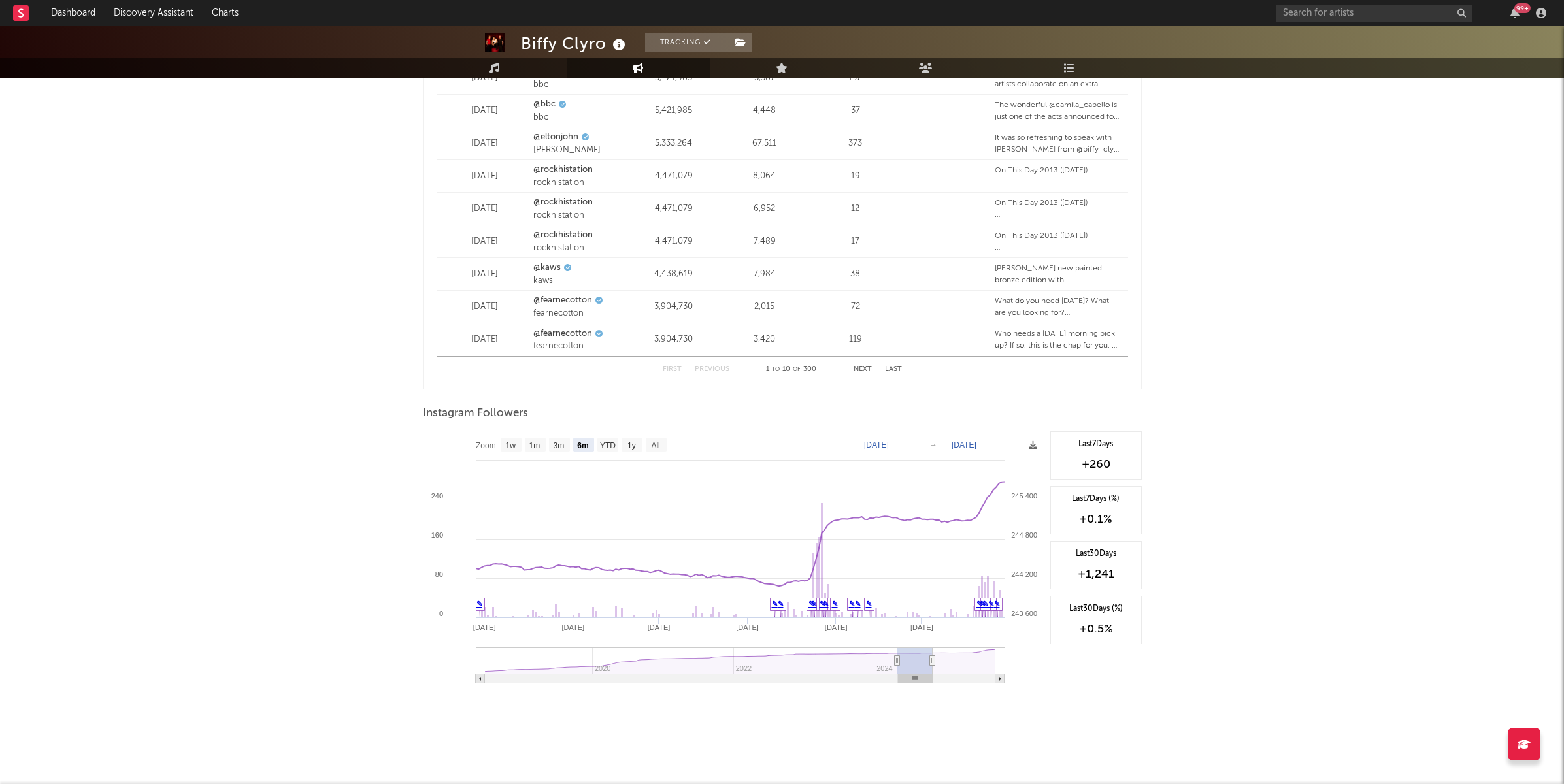
type input "[DATE]"
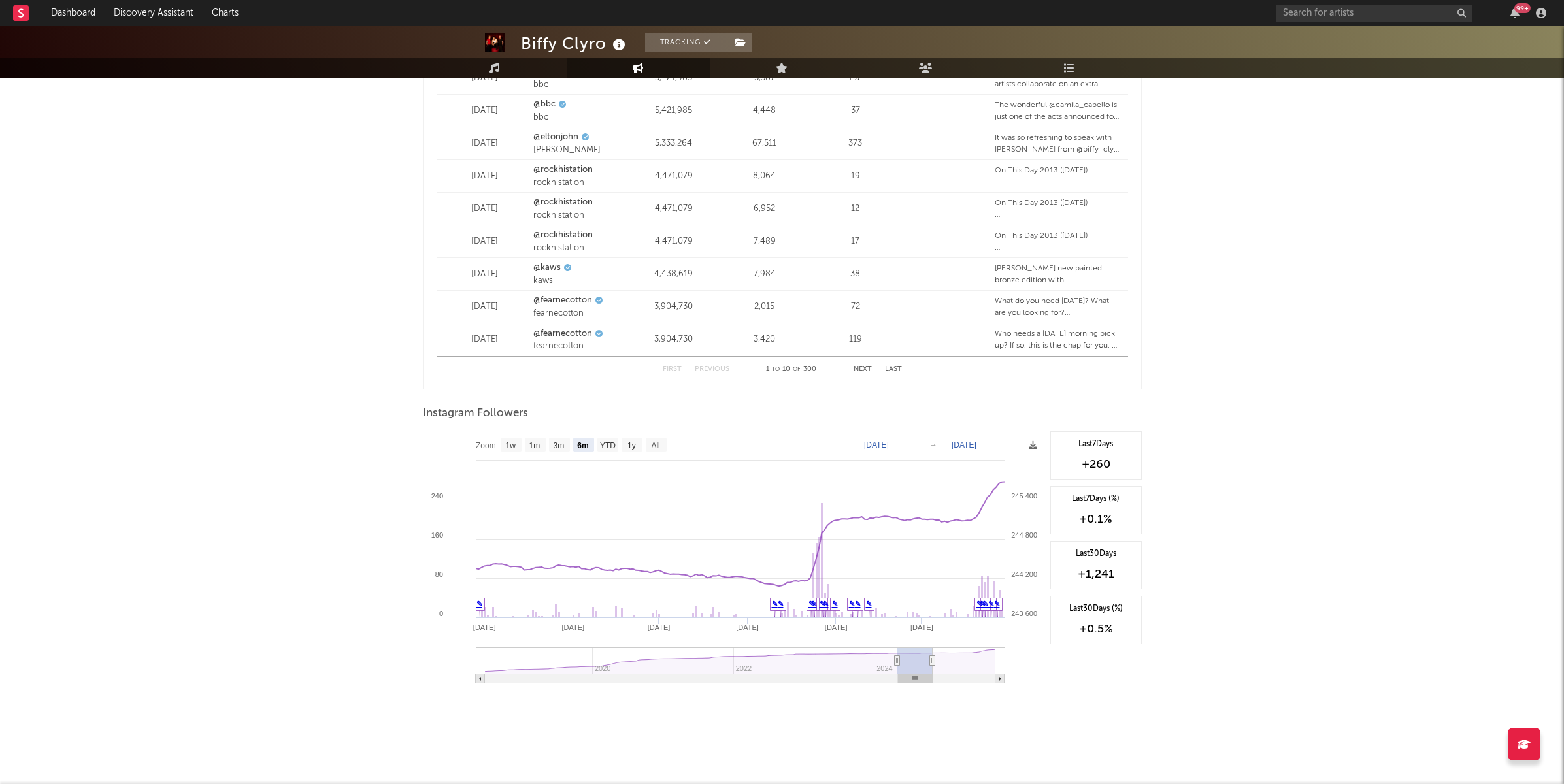
type input "[DATE]"
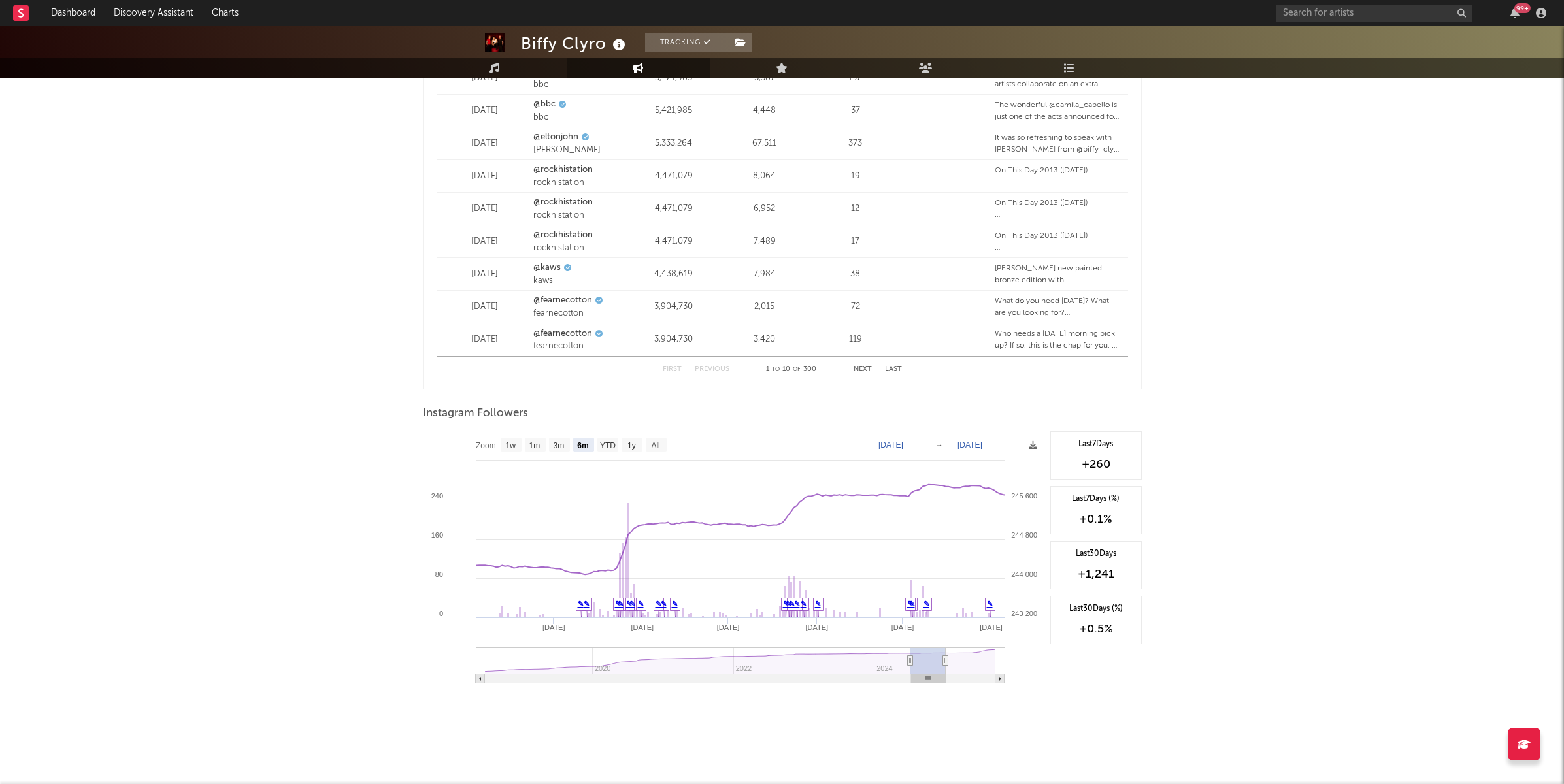
type input "[DATE]"
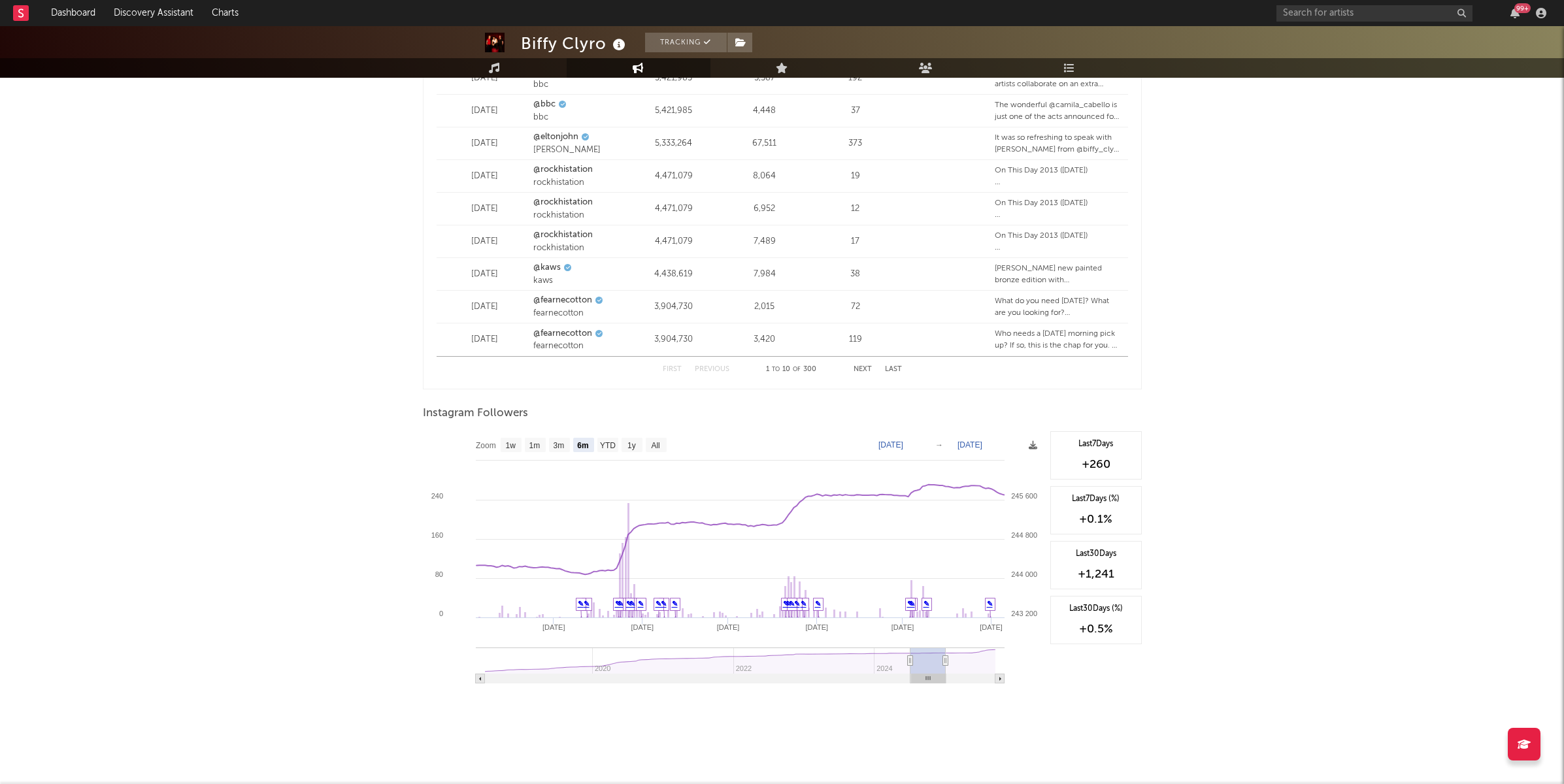
type input "[DATE]"
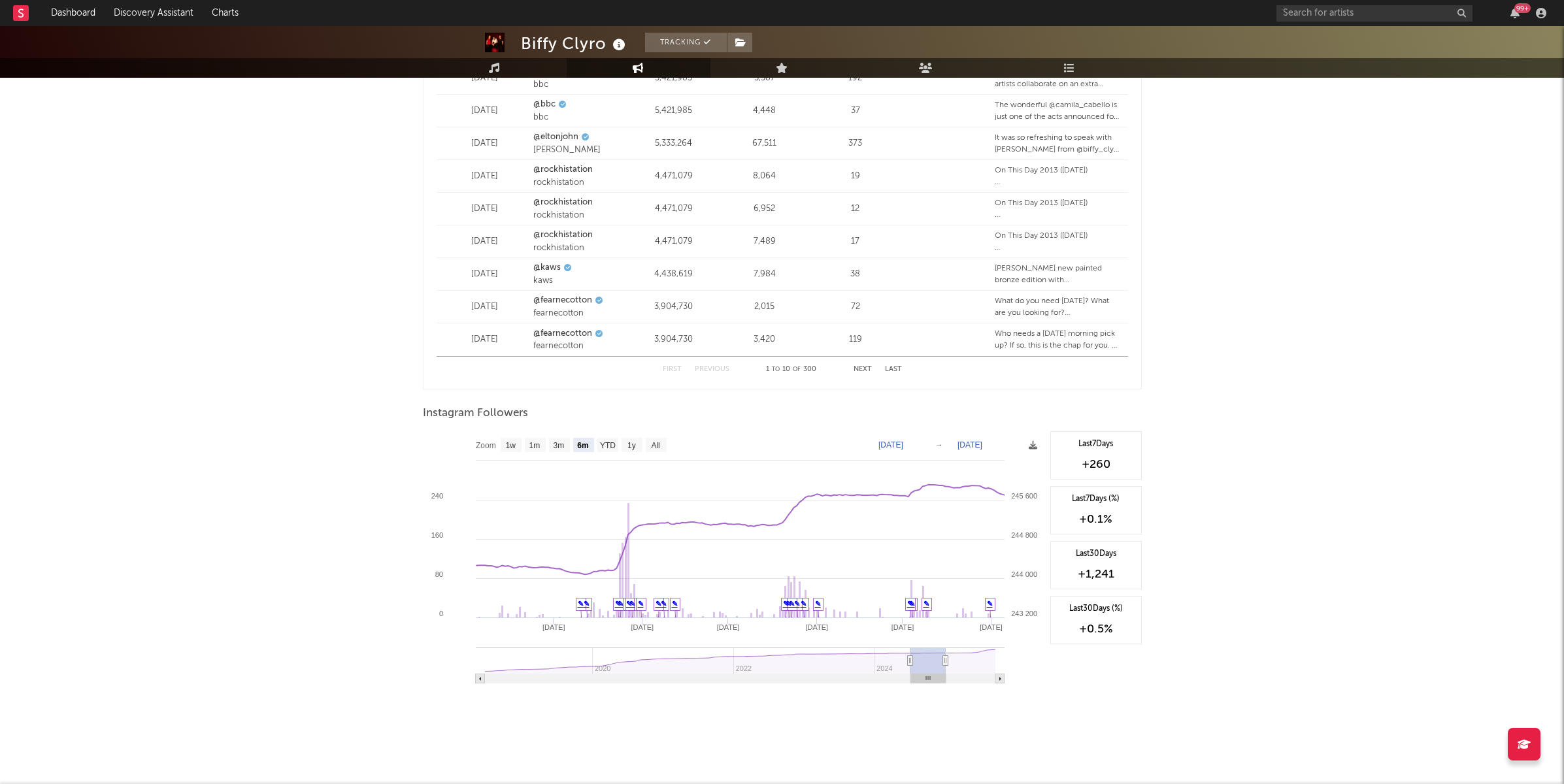
type input "[DATE]"
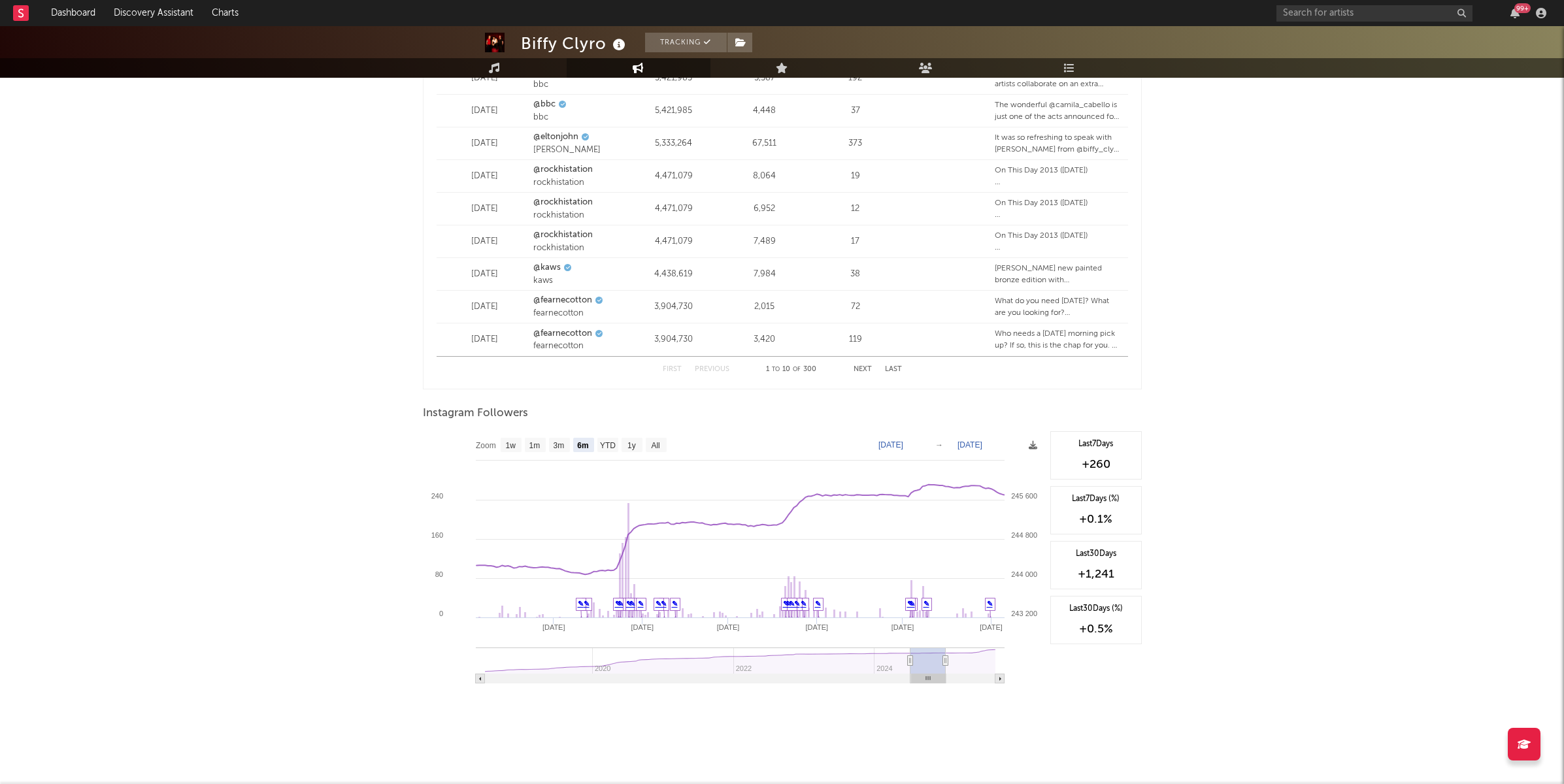
type input "[DATE]"
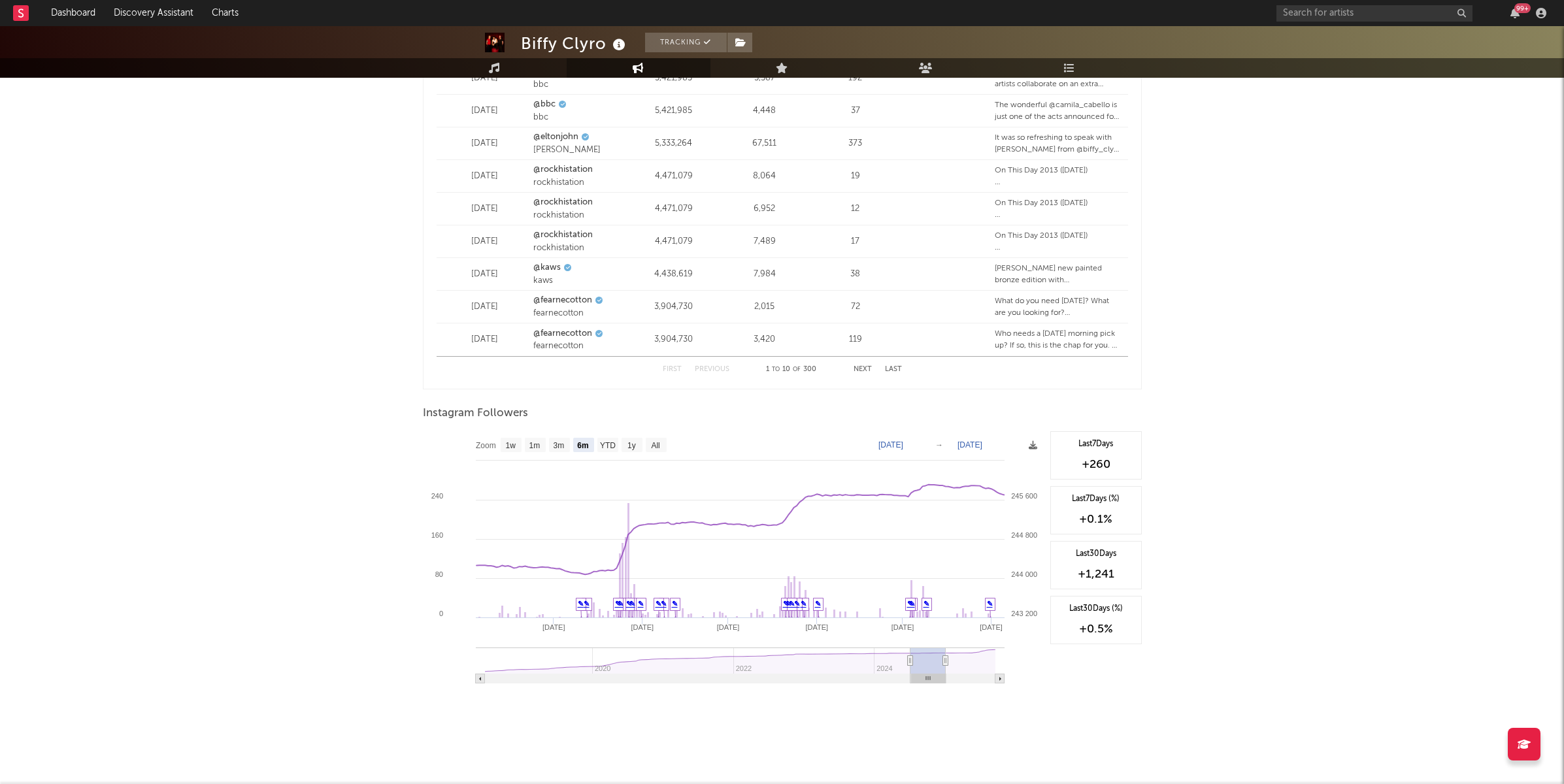
type input "[DATE]"
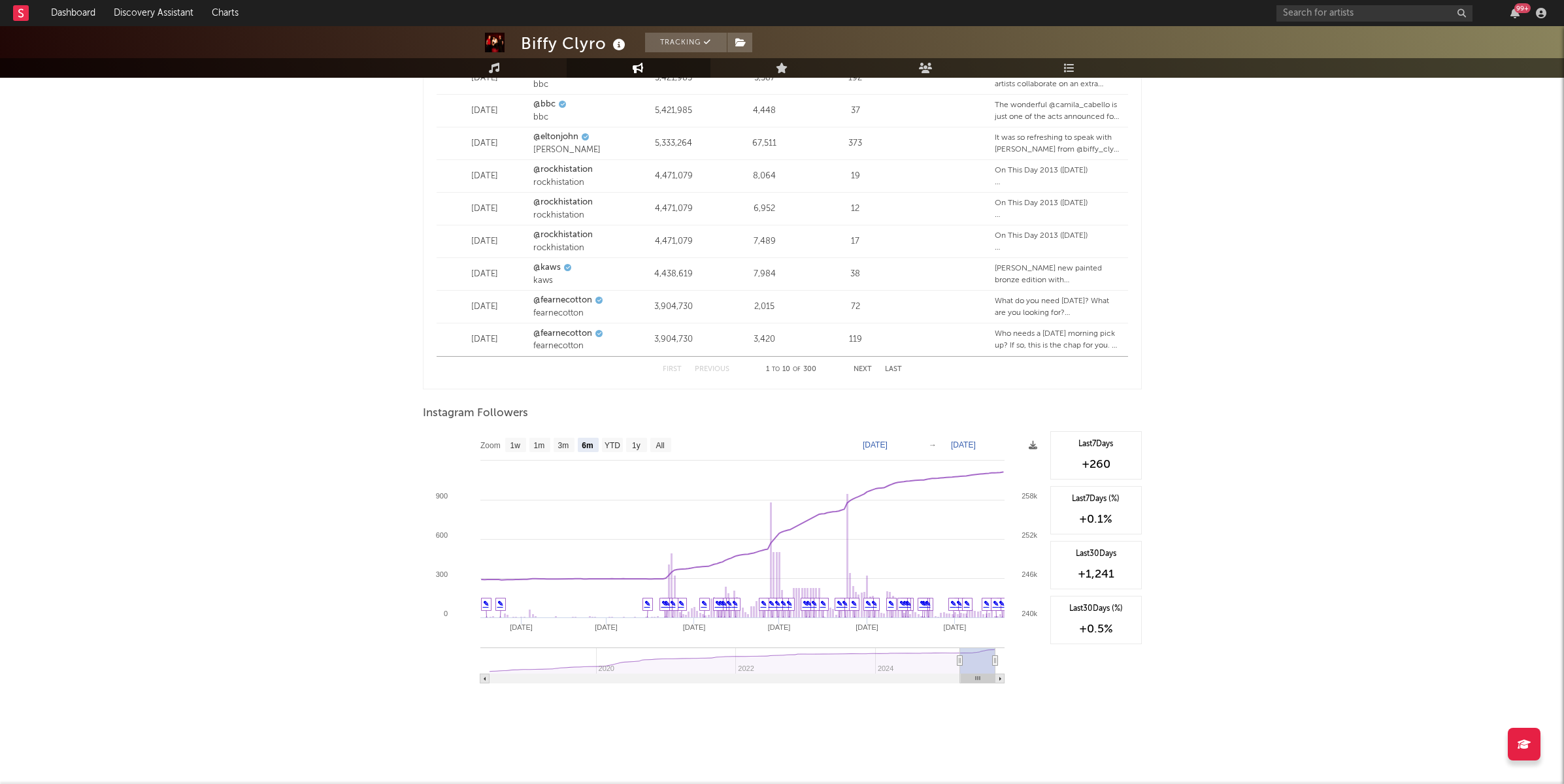
drag, startPoint x: 964, startPoint y: 661, endPoint x: 1017, endPoint y: 663, distance: 53.0
click at [1017, 663] on icon "Created with Highcharts 10.3.3 Apr '[DATE] Jun '[DATE] Aug '[DATE] 2020 2022 20…" at bounding box center [733, 562] width 621 height 261
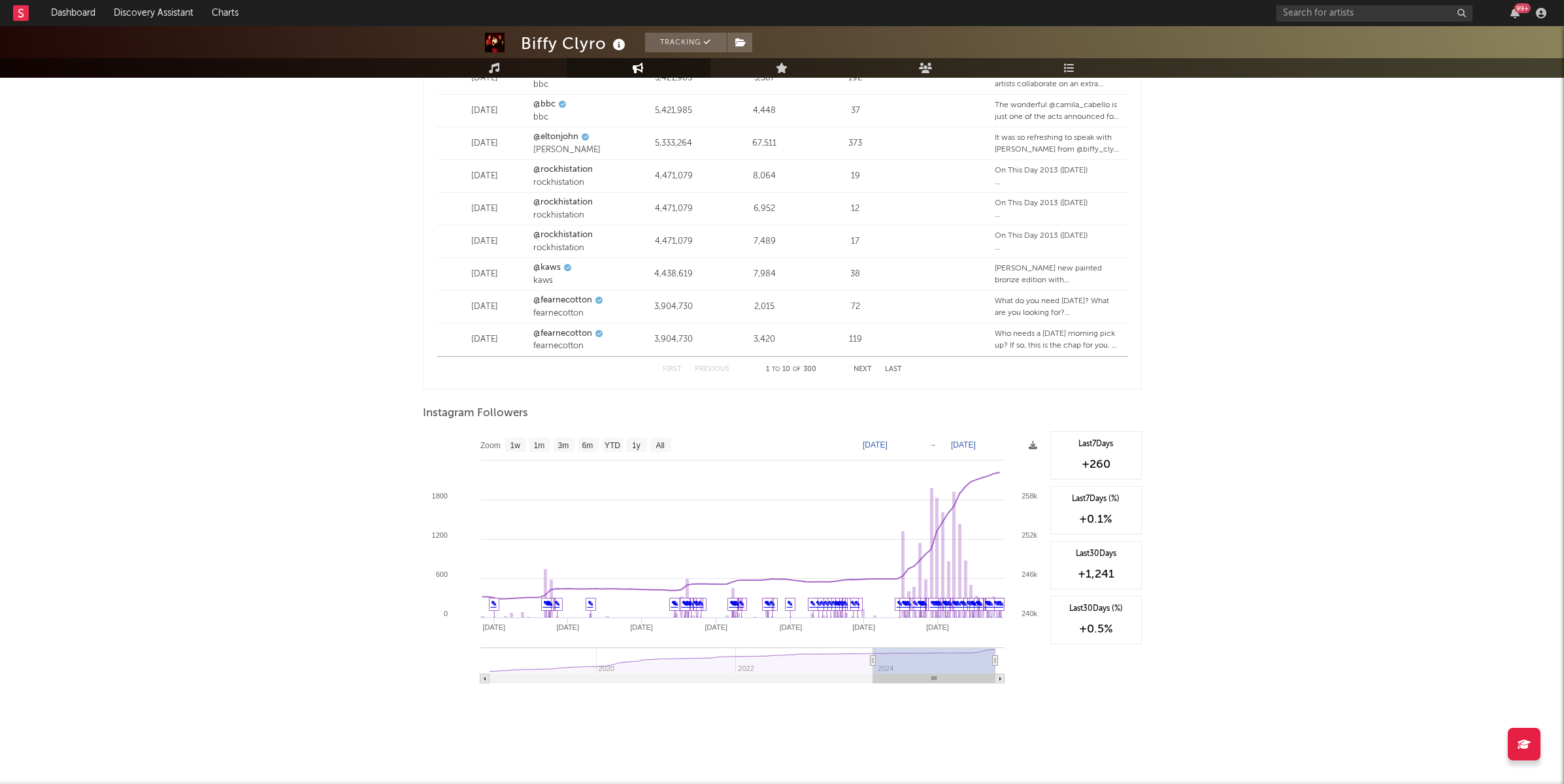
drag, startPoint x: 958, startPoint y: 661, endPoint x: 881, endPoint y: 662, distance: 77.0
click at [875, 661] on icon at bounding box center [872, 661] width 5 height 10
type input "[DATE]"
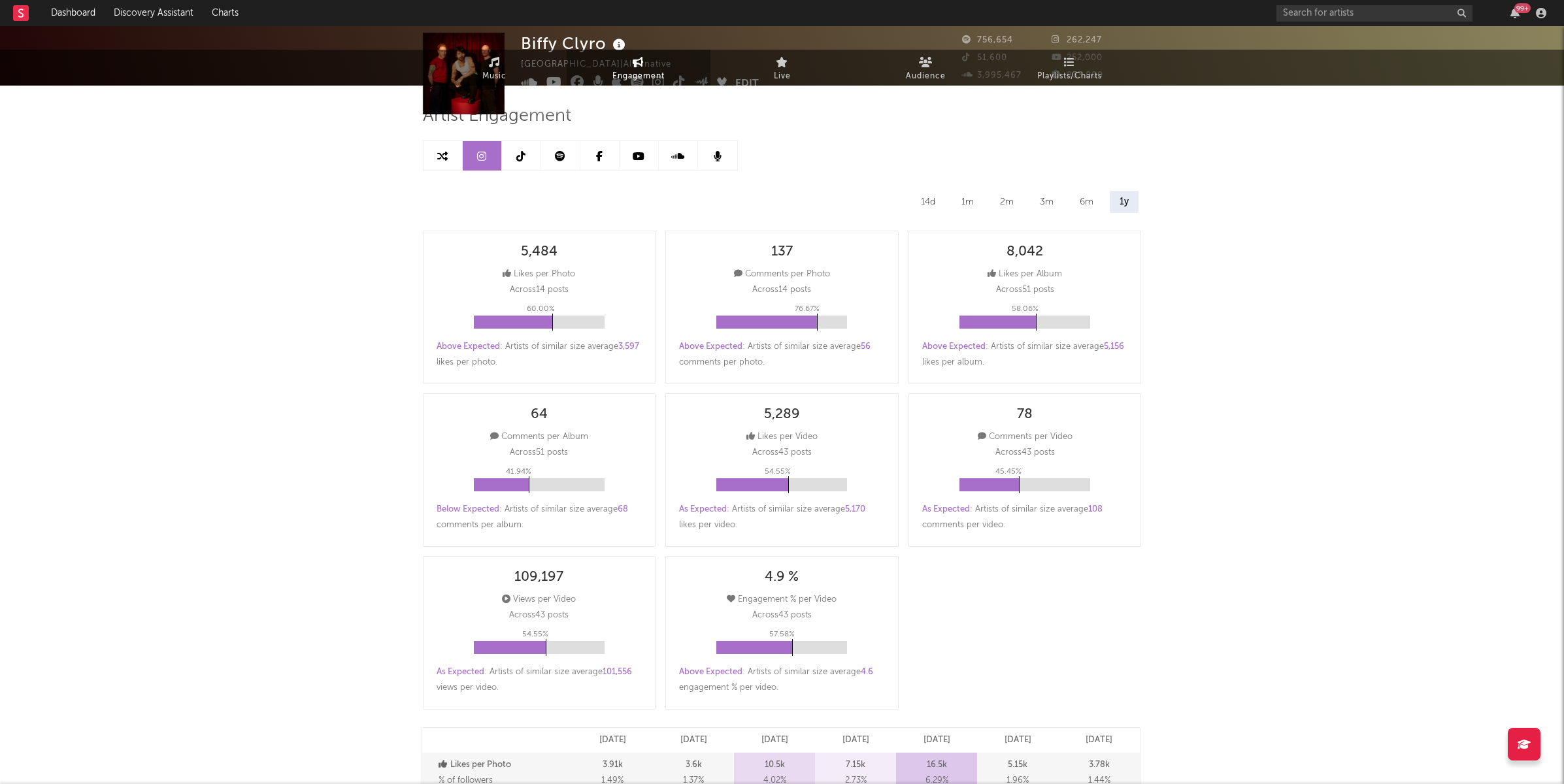
scroll to position [0, 0]
